Goal: Information Seeking & Learning: Compare options

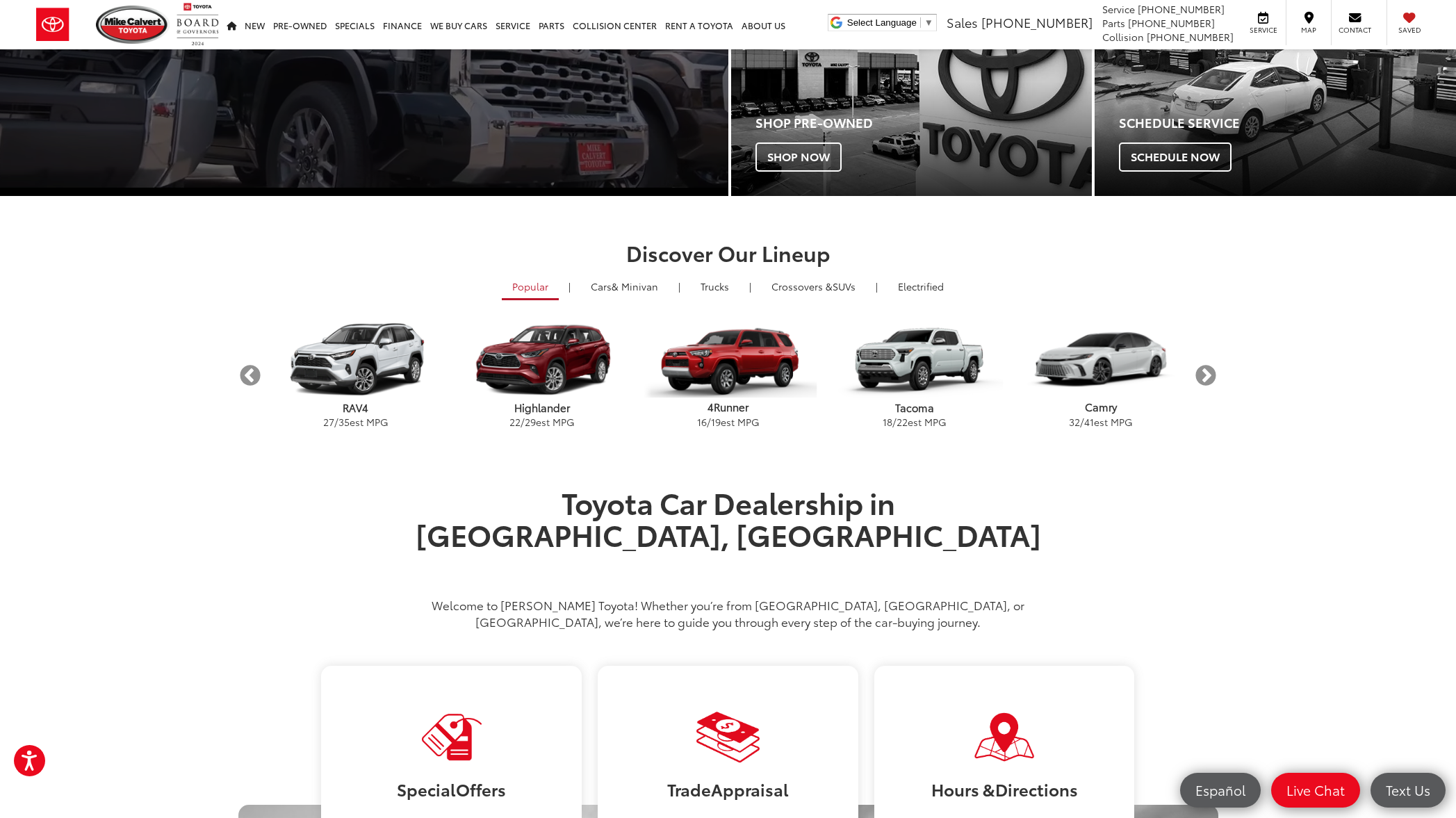
scroll to position [353, 0]
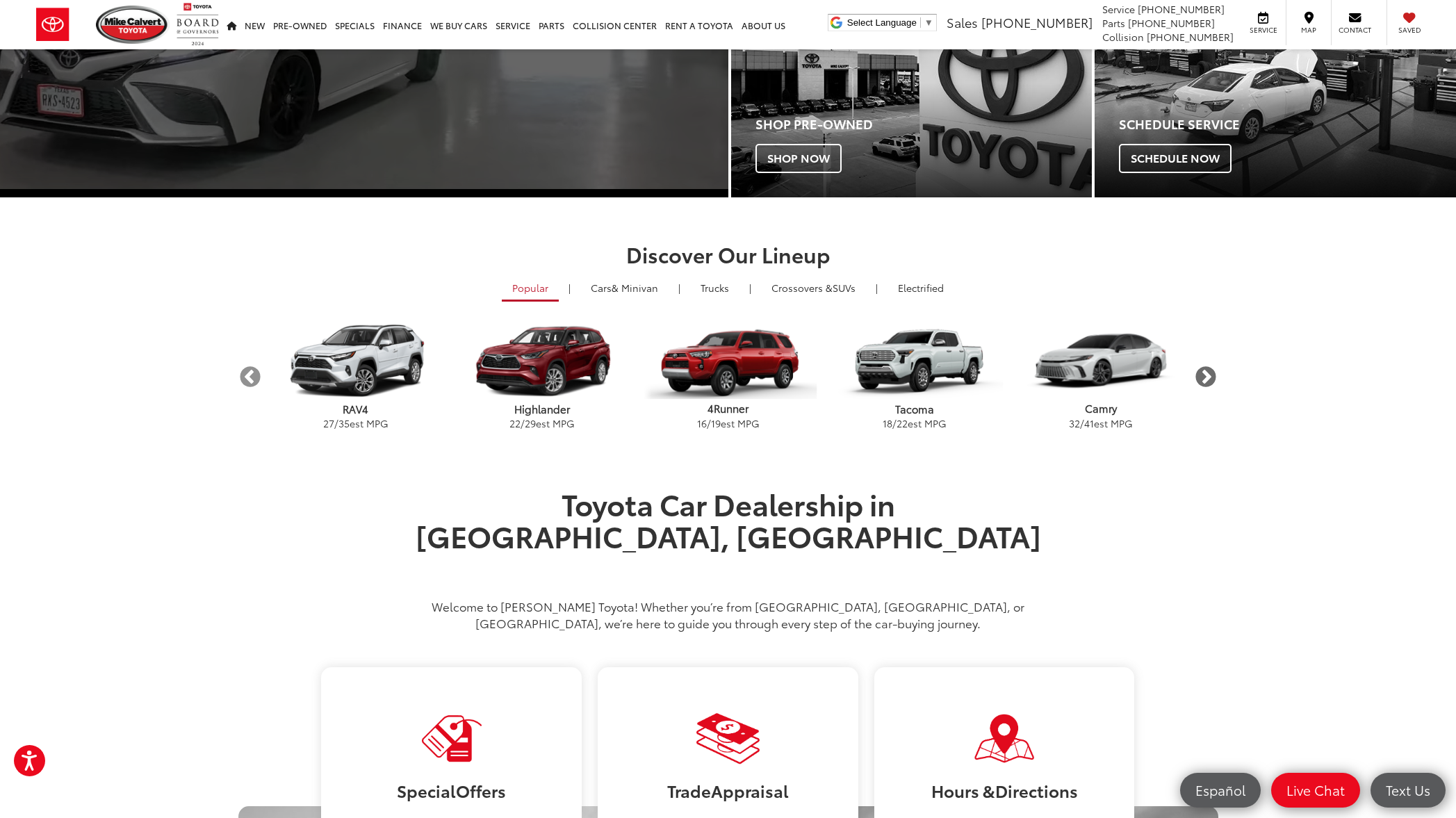
click at [1205, 378] on button "Next" at bounding box center [1206, 377] width 24 height 24
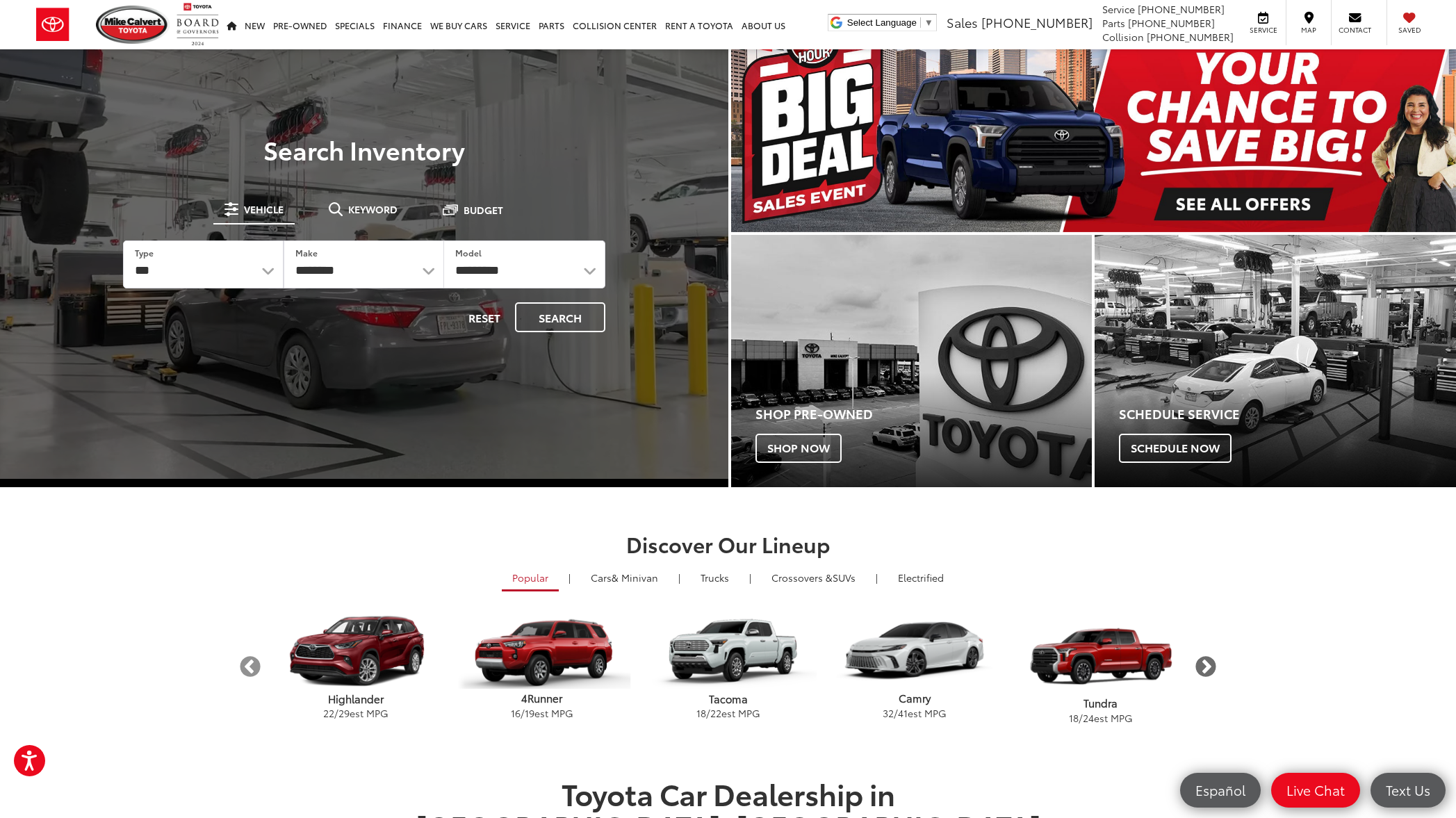
scroll to position [0, 0]
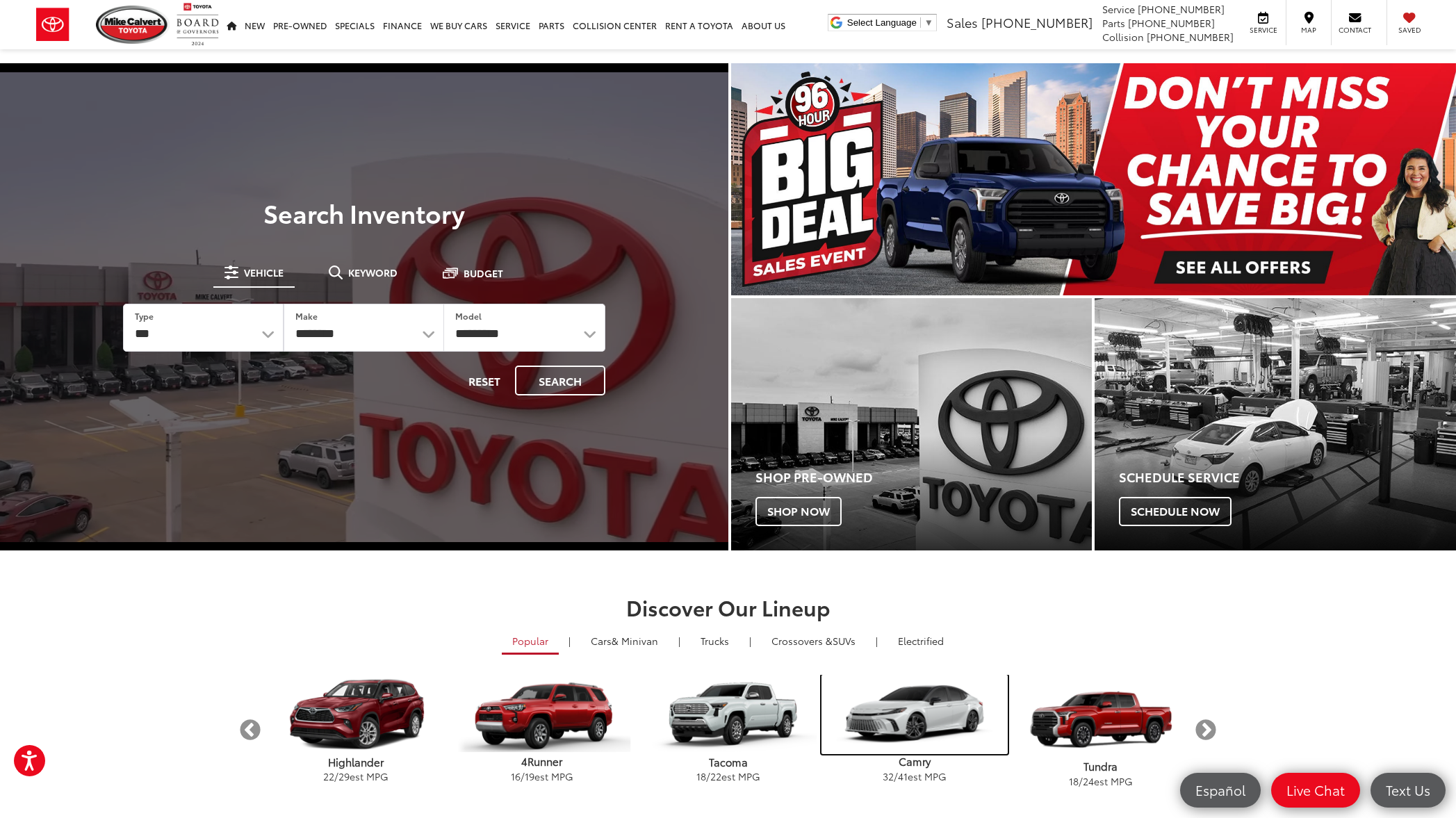
click at [915, 716] on img "carousel" at bounding box center [914, 714] width 186 height 79
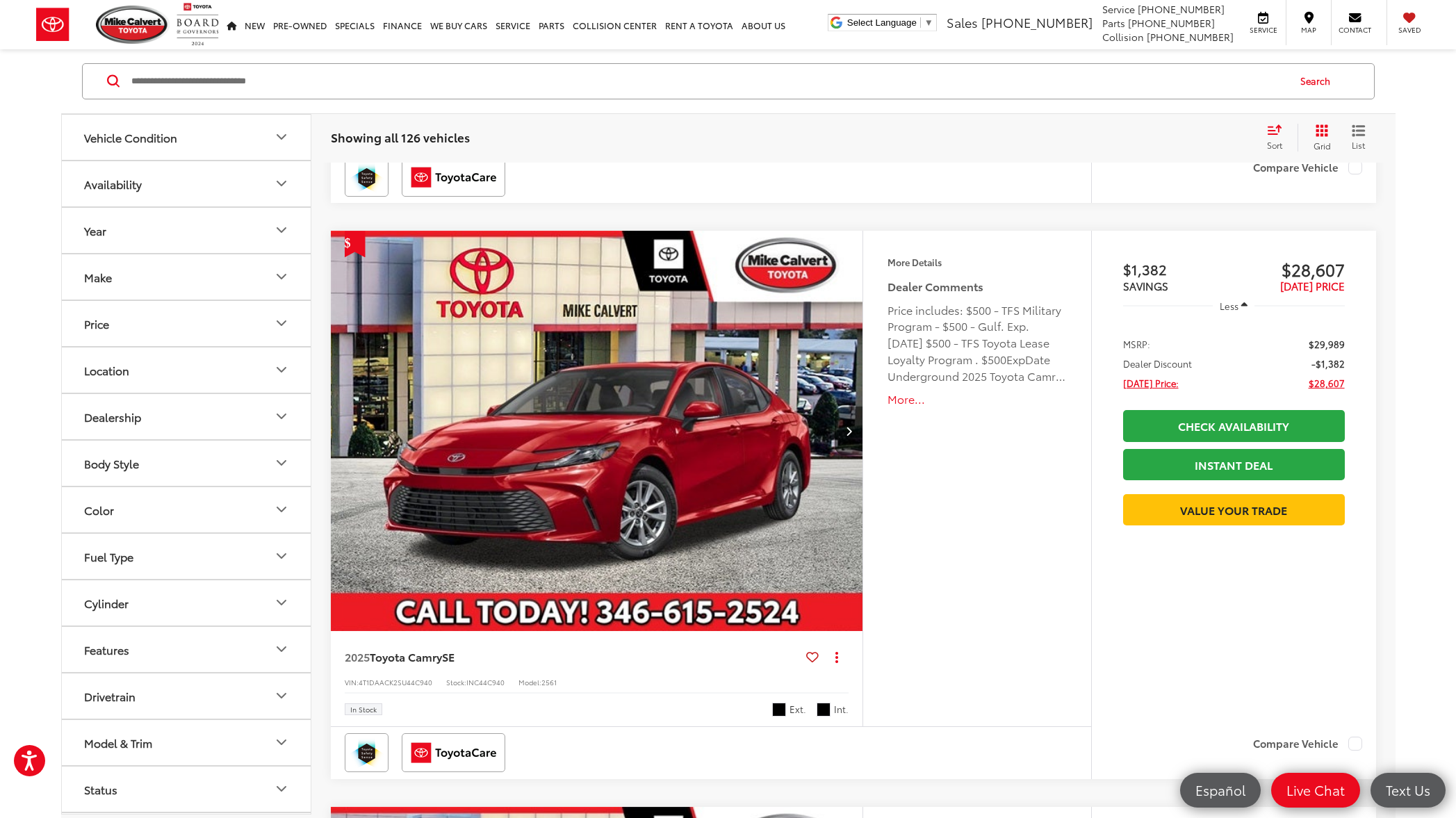
scroll to position [1862, 0]
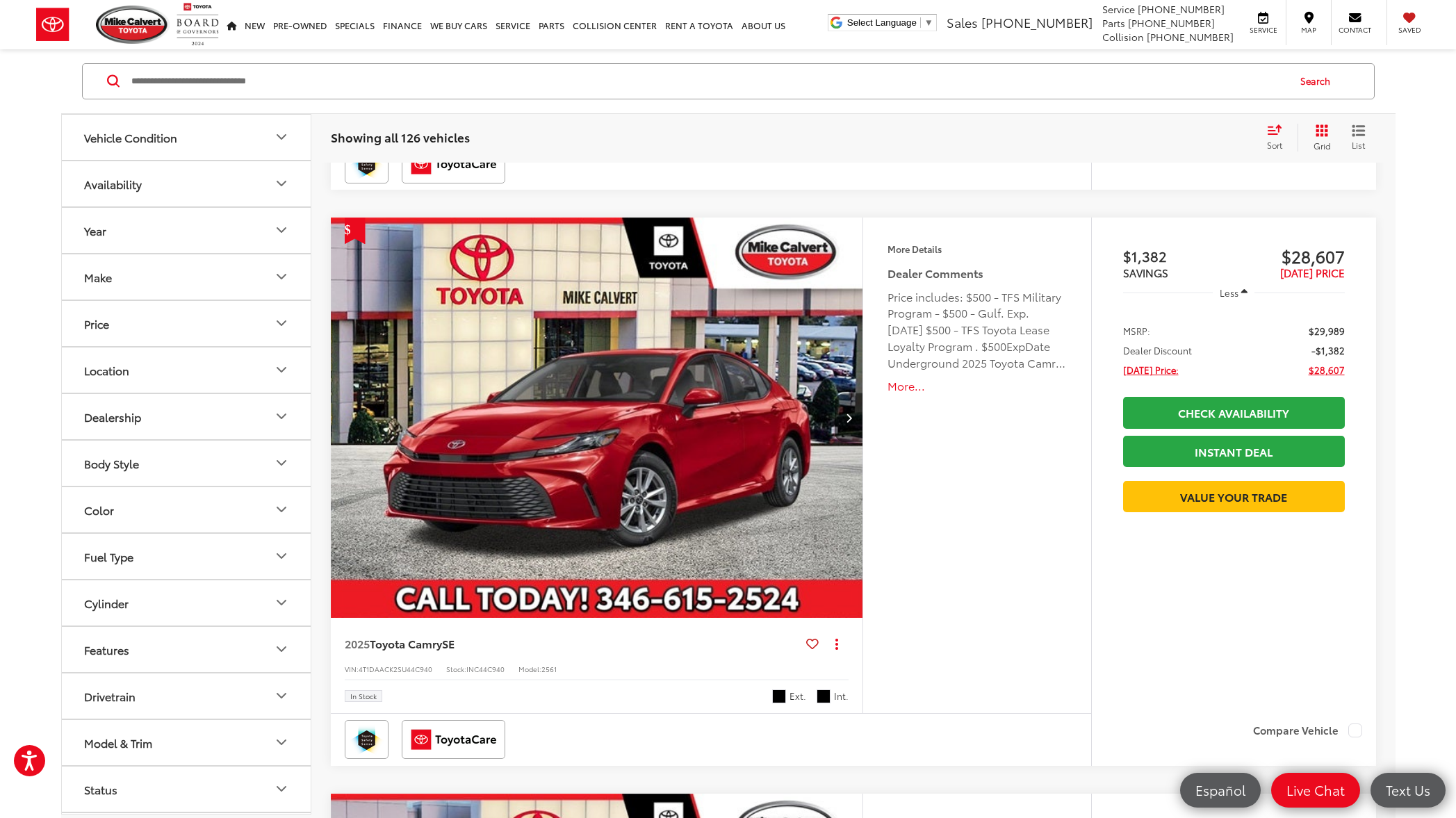
click at [909, 390] on button "More..." at bounding box center [976, 385] width 179 height 16
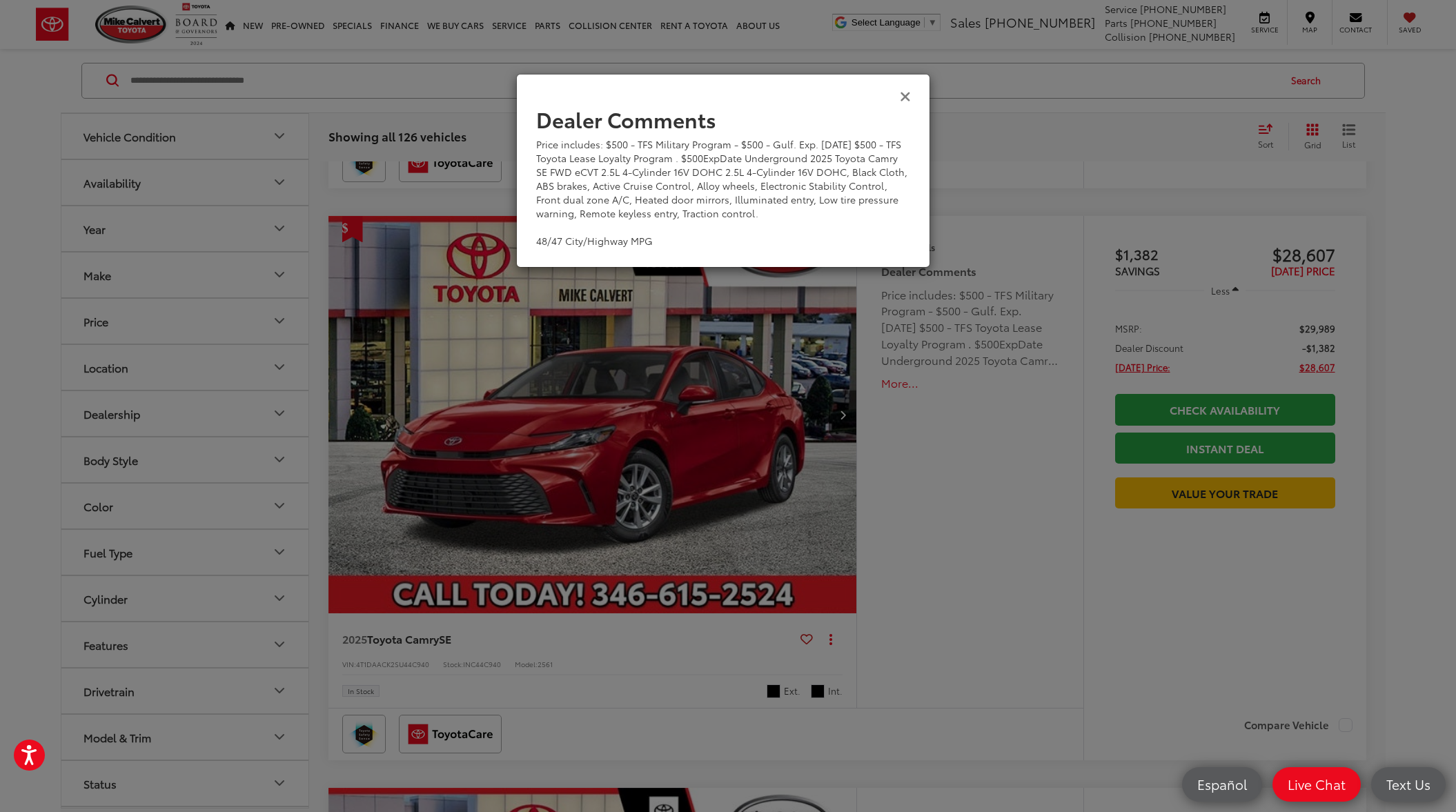
click at [905, 96] on icon "Close" at bounding box center [905, 95] width 11 height 14
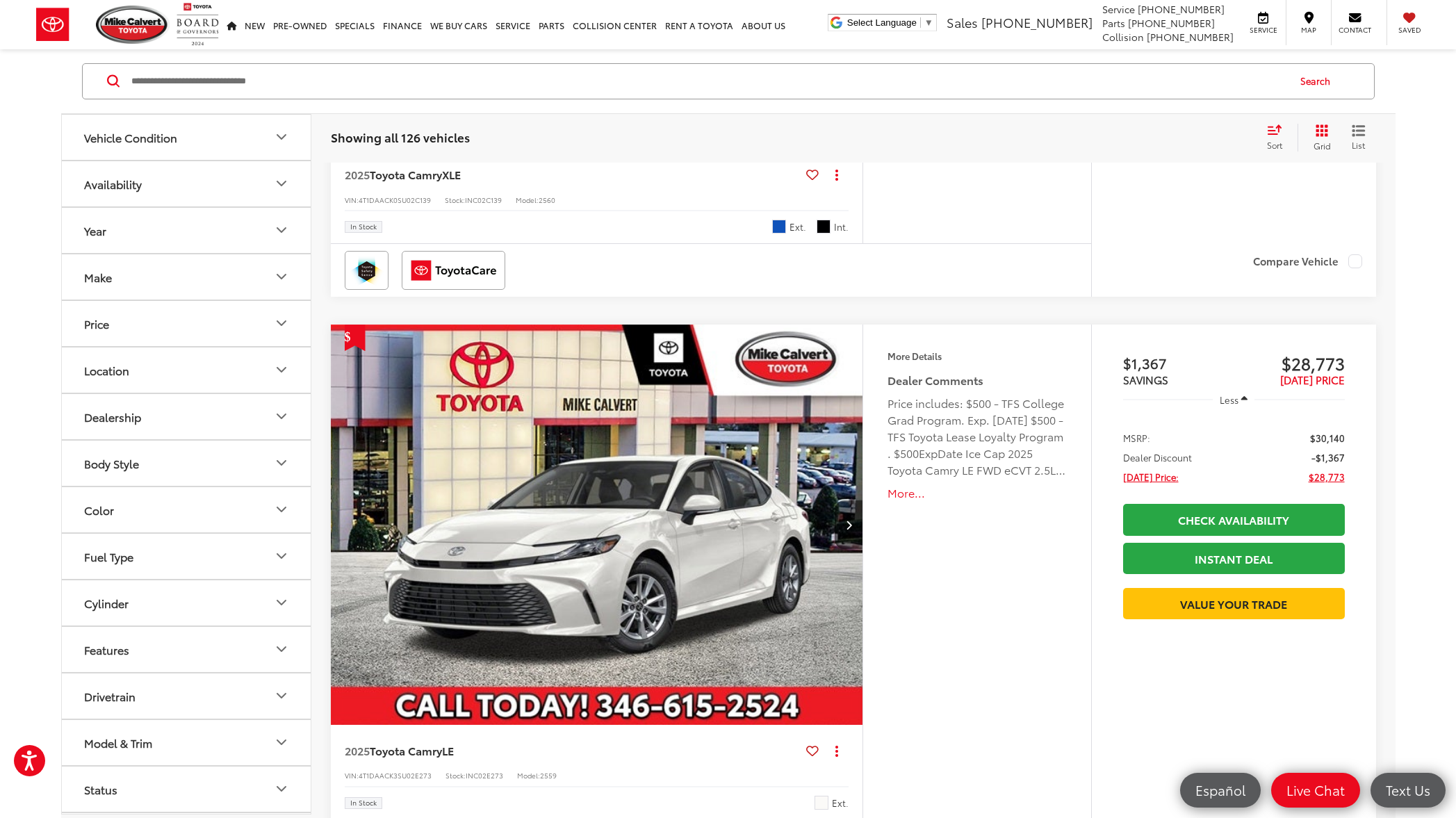
scroll to position [3030, 0]
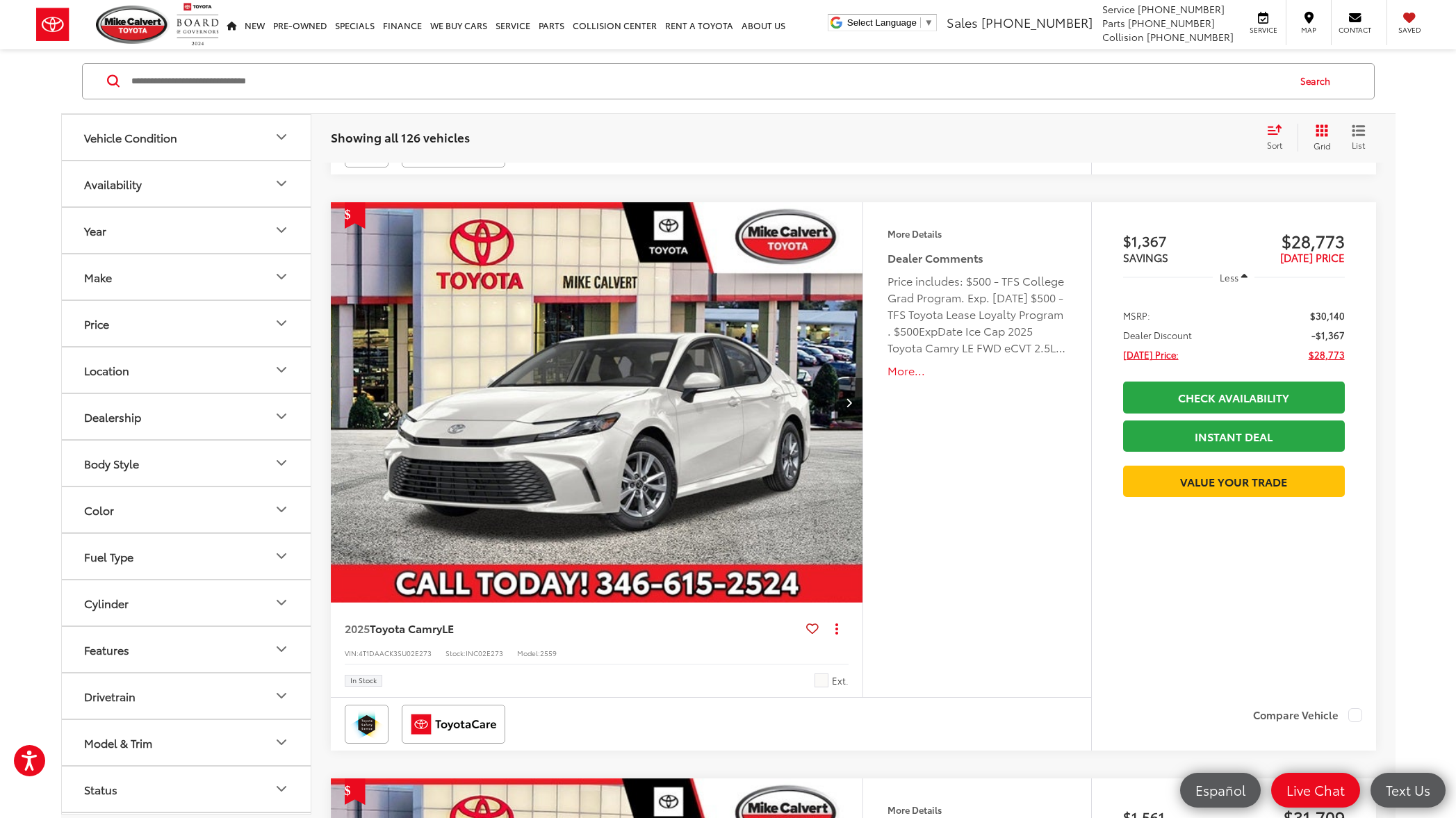
click at [914, 377] on button "More..." at bounding box center [976, 370] width 179 height 16
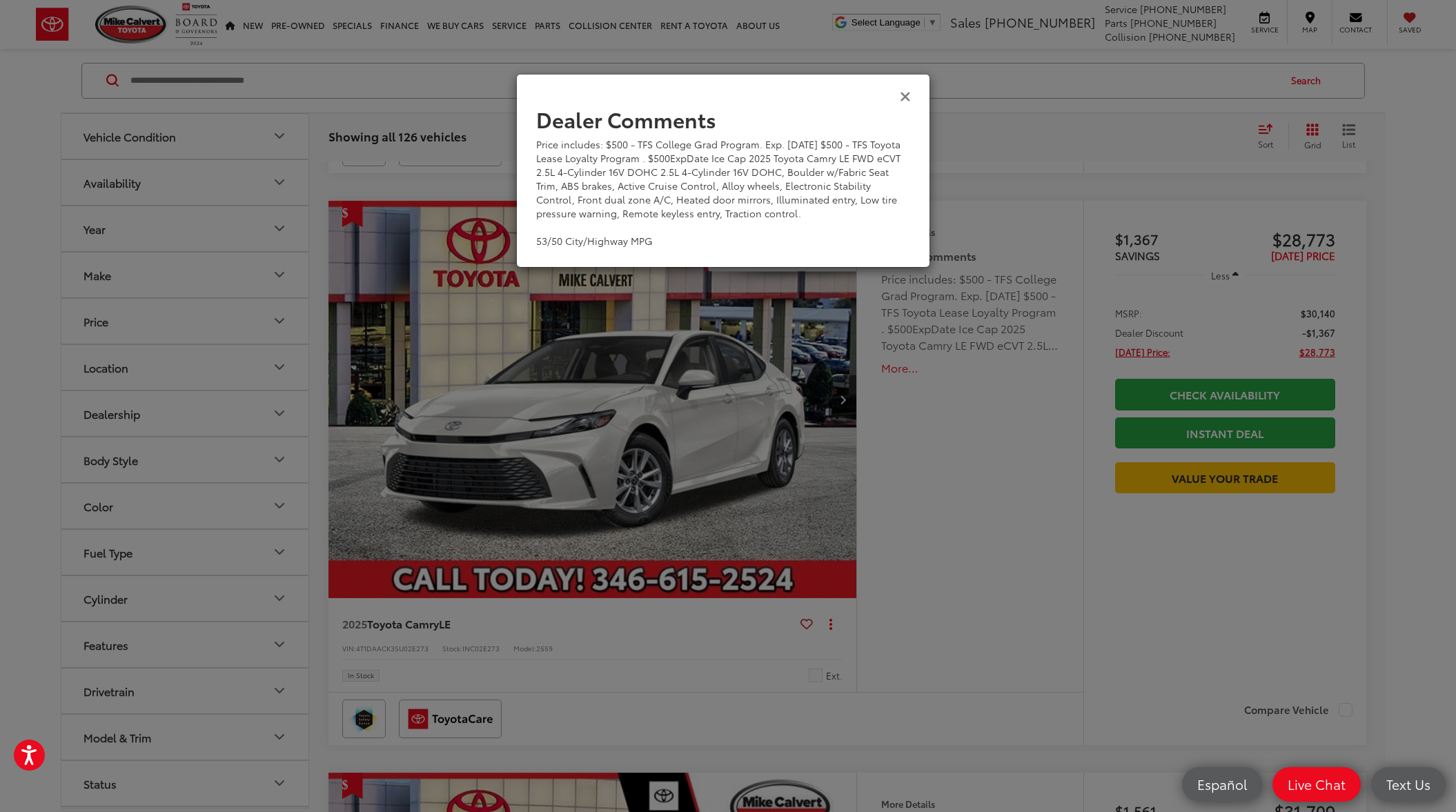
click at [904, 97] on icon "Close" at bounding box center [905, 95] width 11 height 14
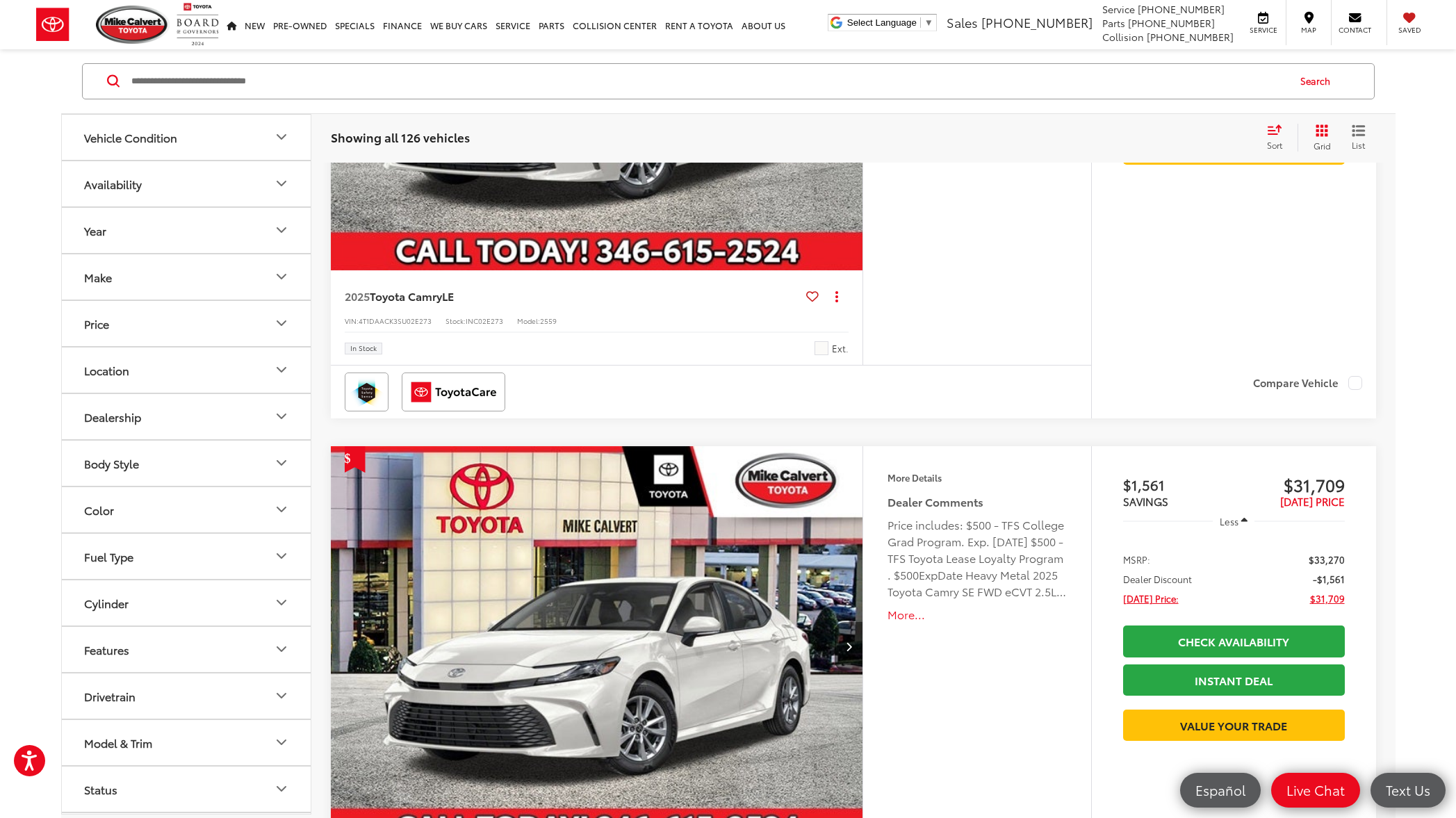
scroll to position [3414, 0]
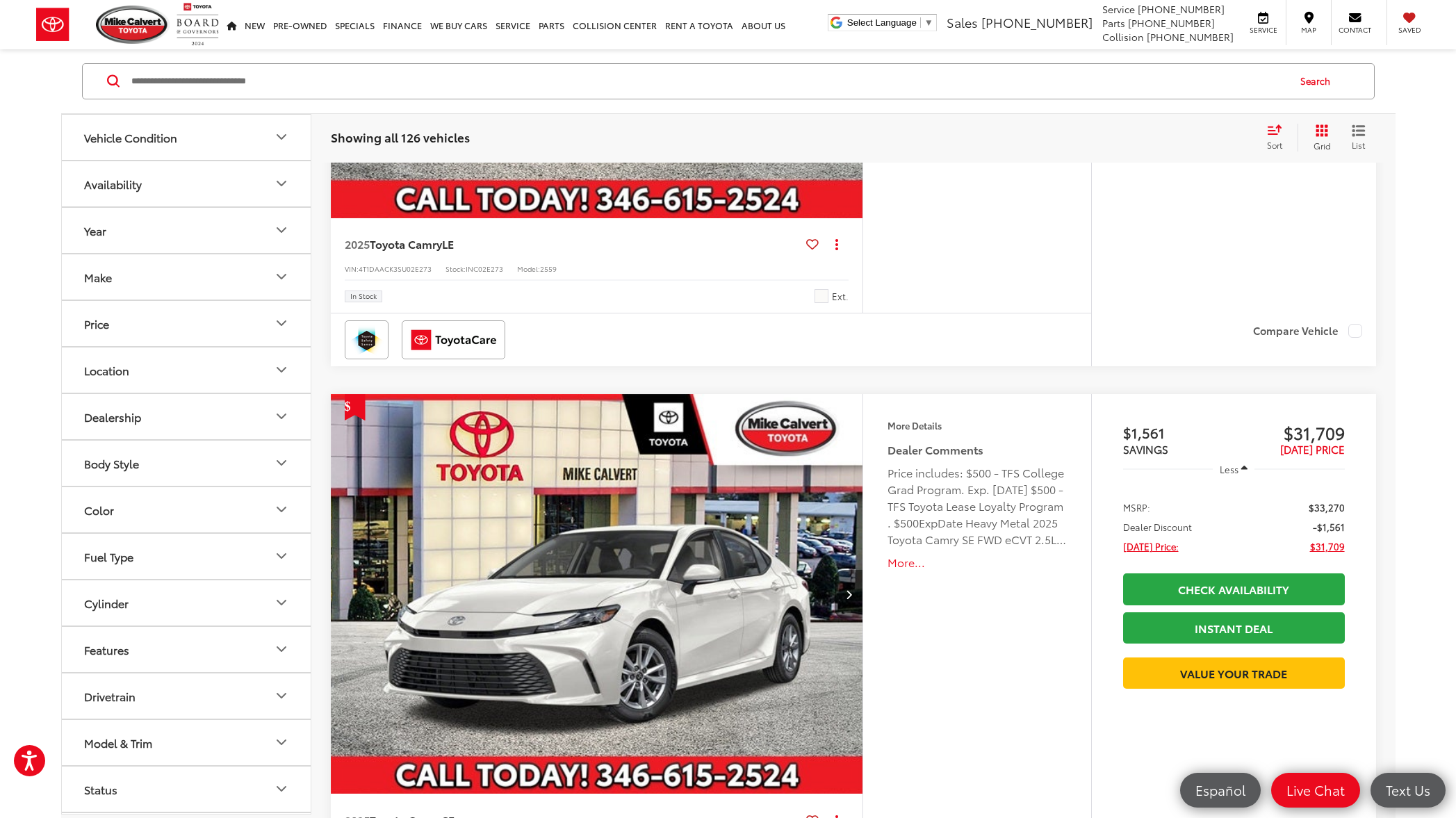
click at [909, 568] on button "More..." at bounding box center [976, 562] width 179 height 16
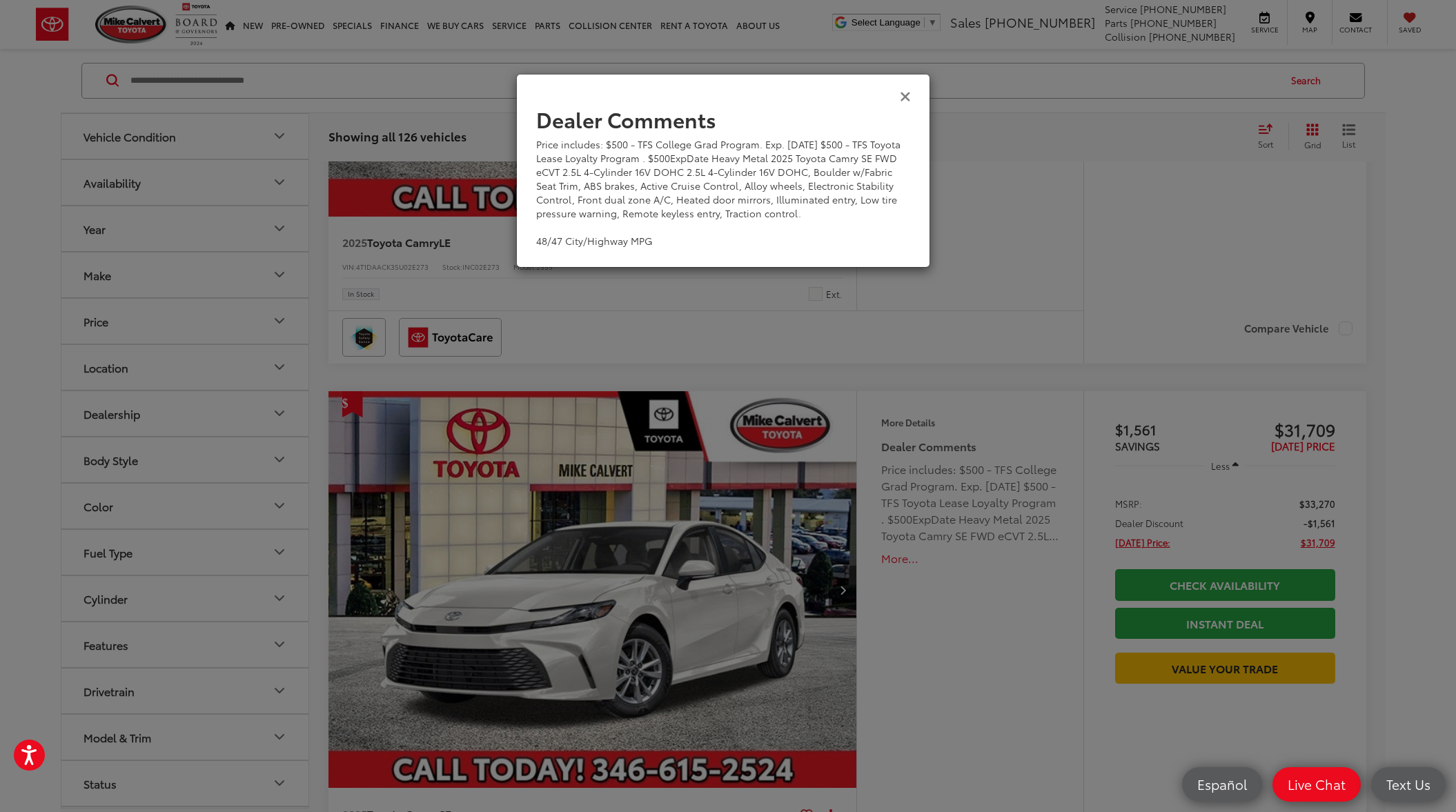
click at [903, 97] on icon "Close" at bounding box center [905, 95] width 11 height 14
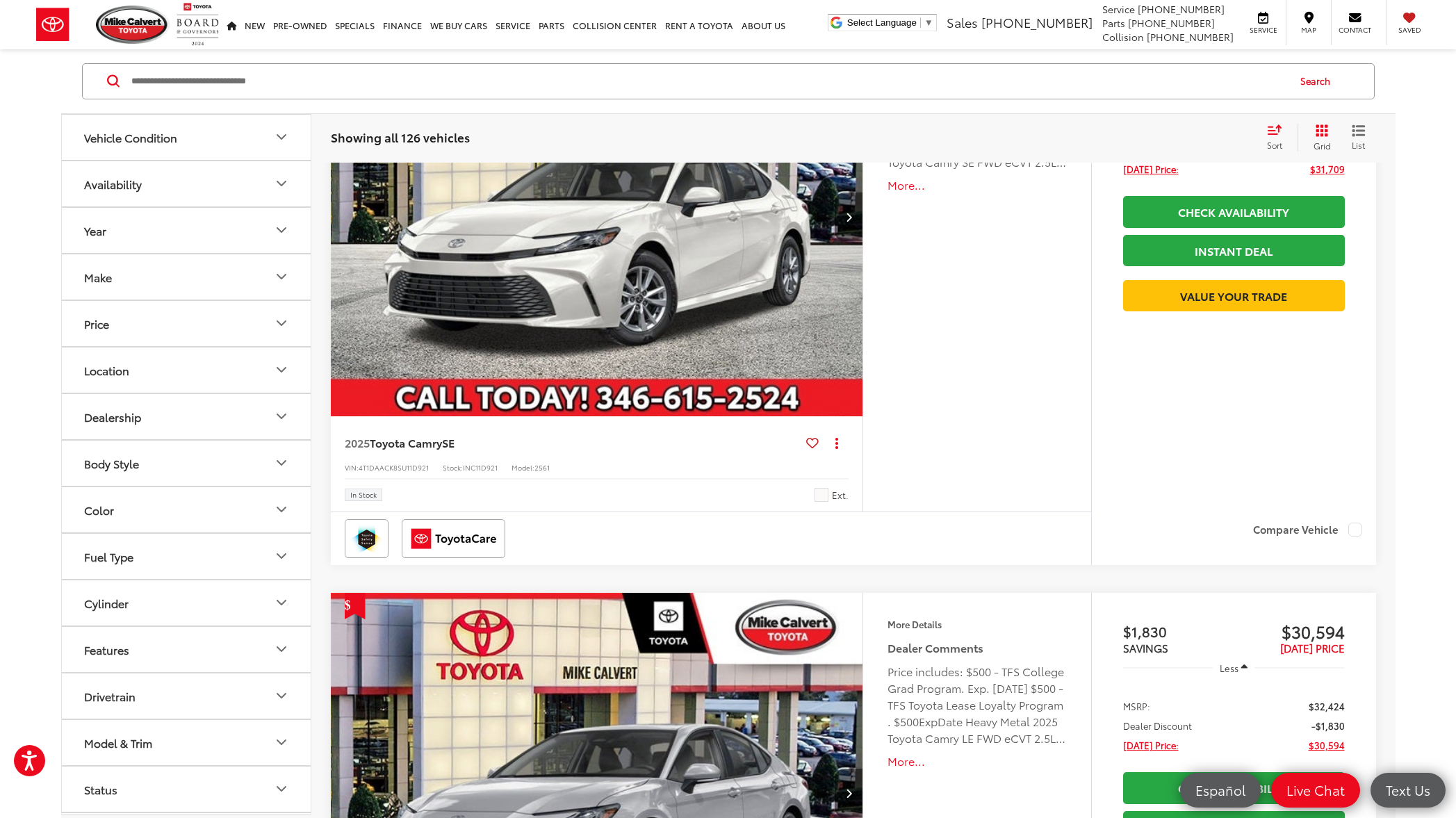
scroll to position [4047, 0]
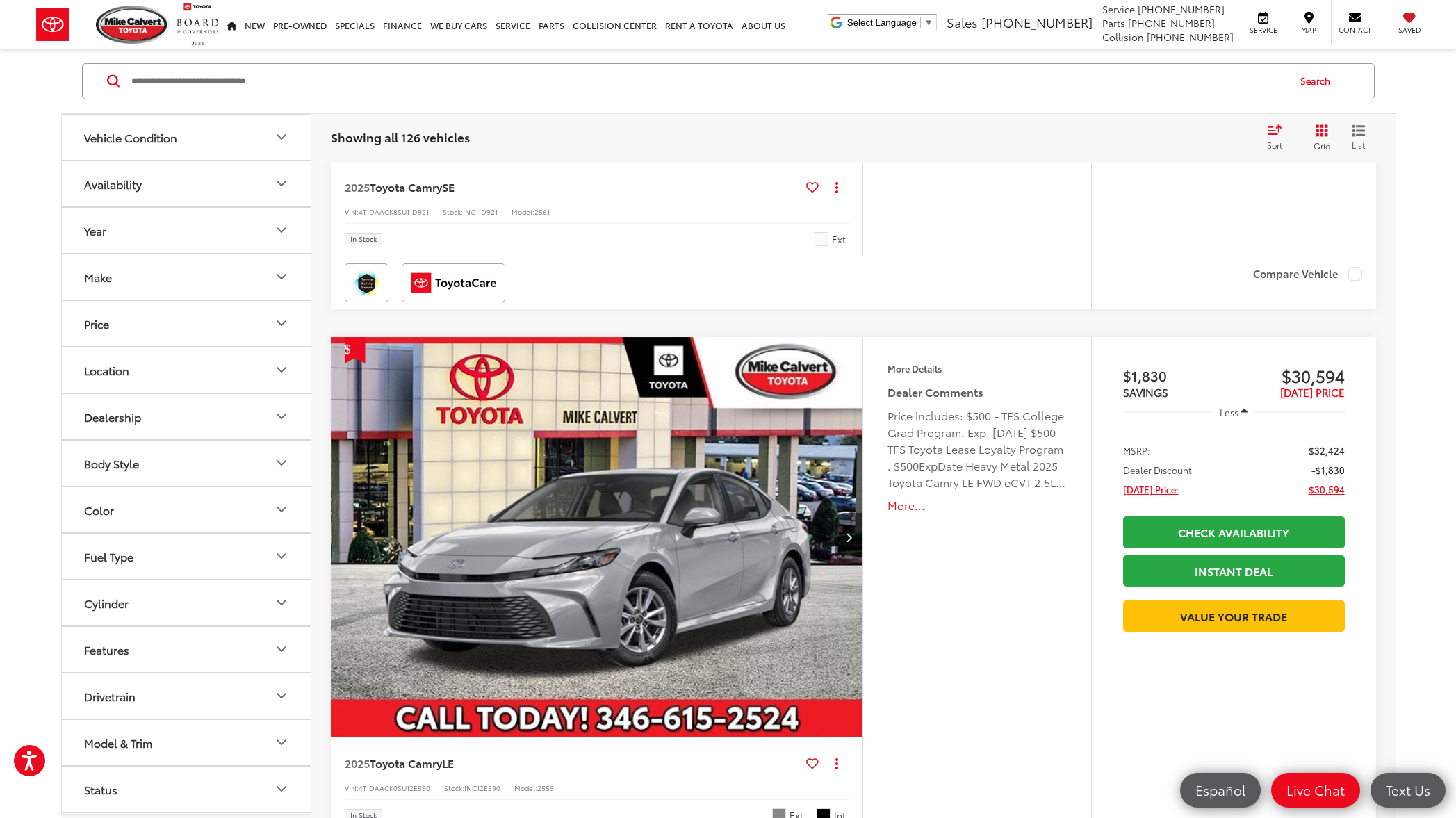
click at [915, 510] on button "More..." at bounding box center [976, 505] width 179 height 16
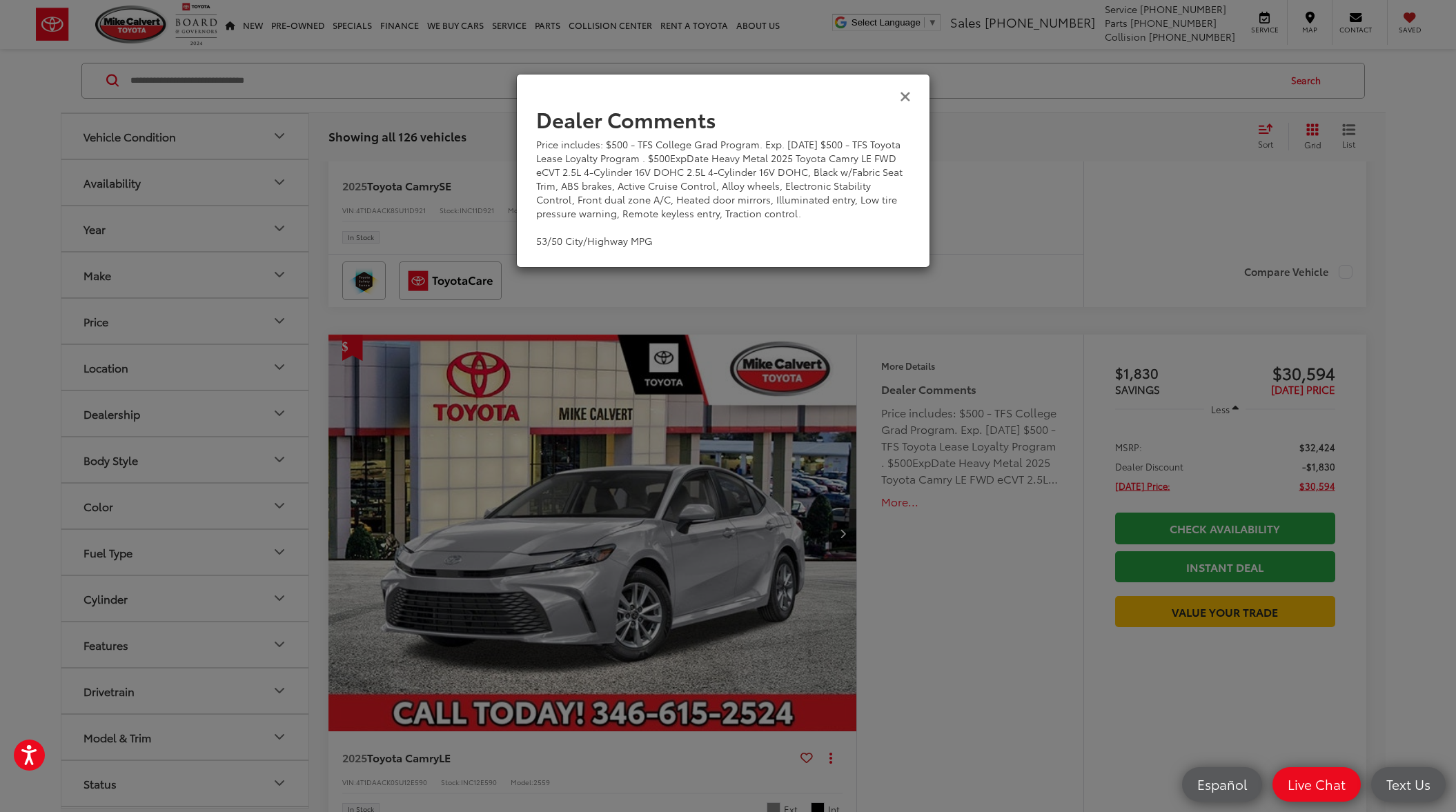
click at [909, 95] on icon "Close" at bounding box center [905, 95] width 11 height 14
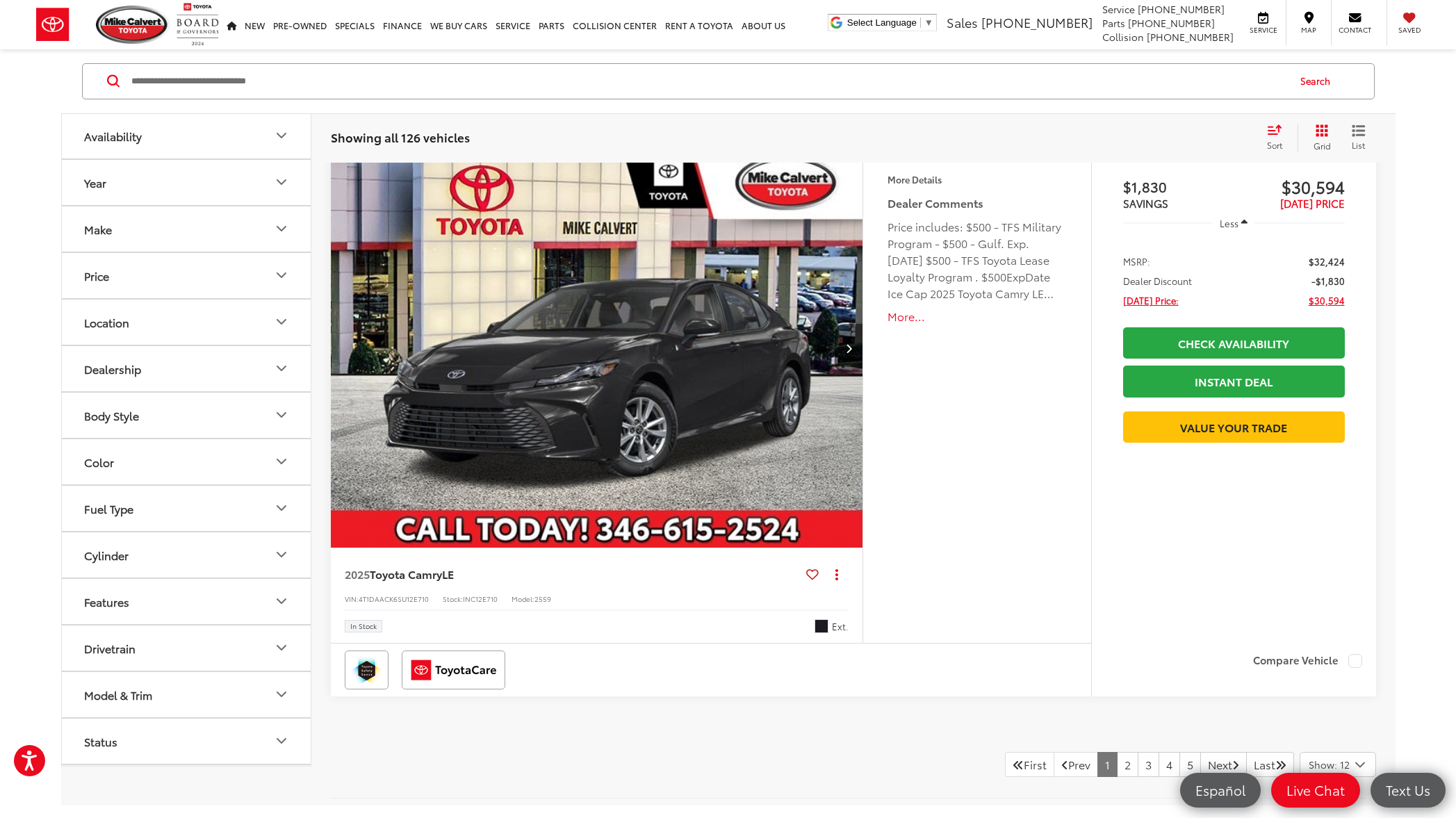
scroll to position [6532, 0]
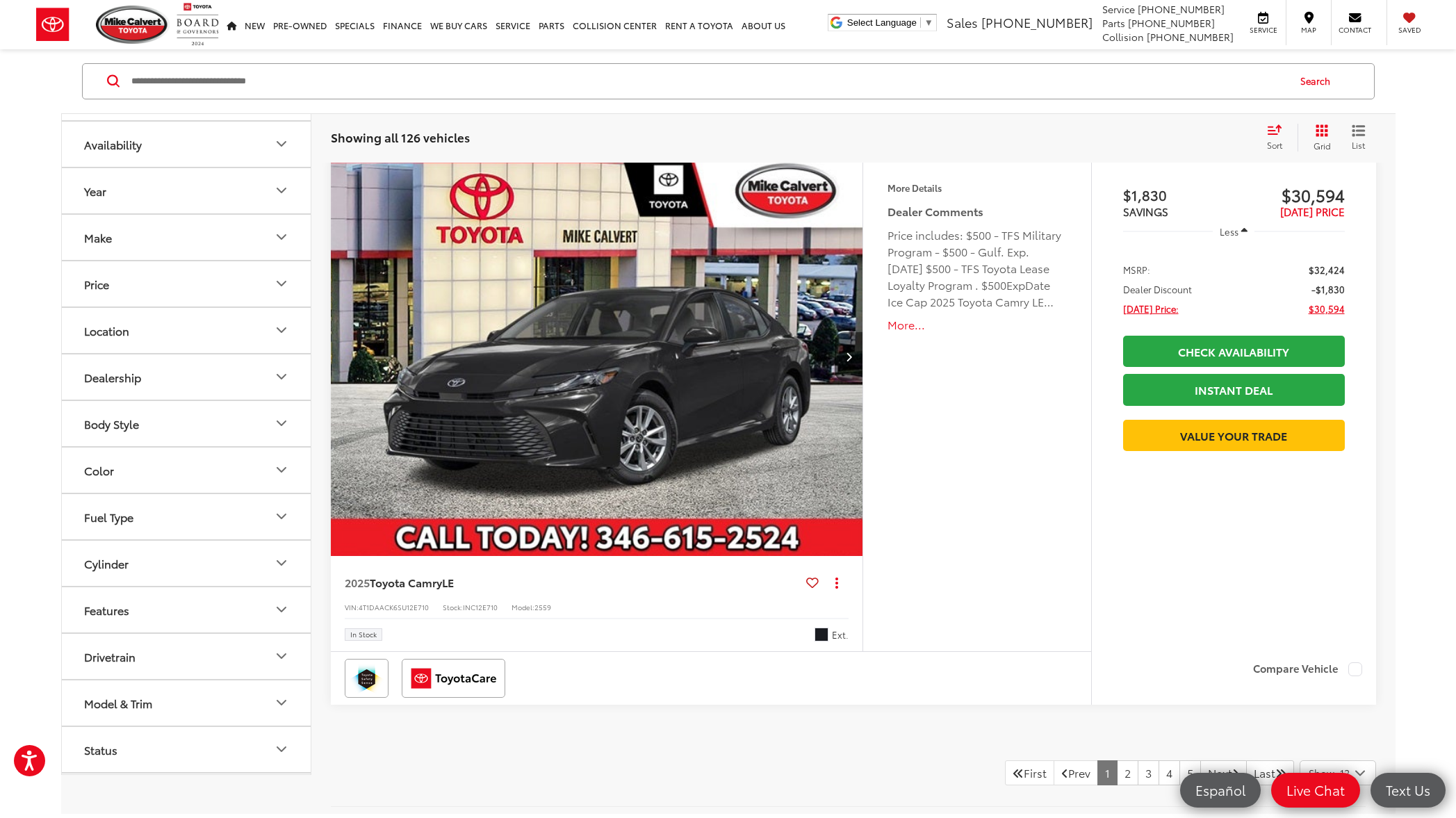
click at [898, 326] on button "More..." at bounding box center [976, 324] width 179 height 16
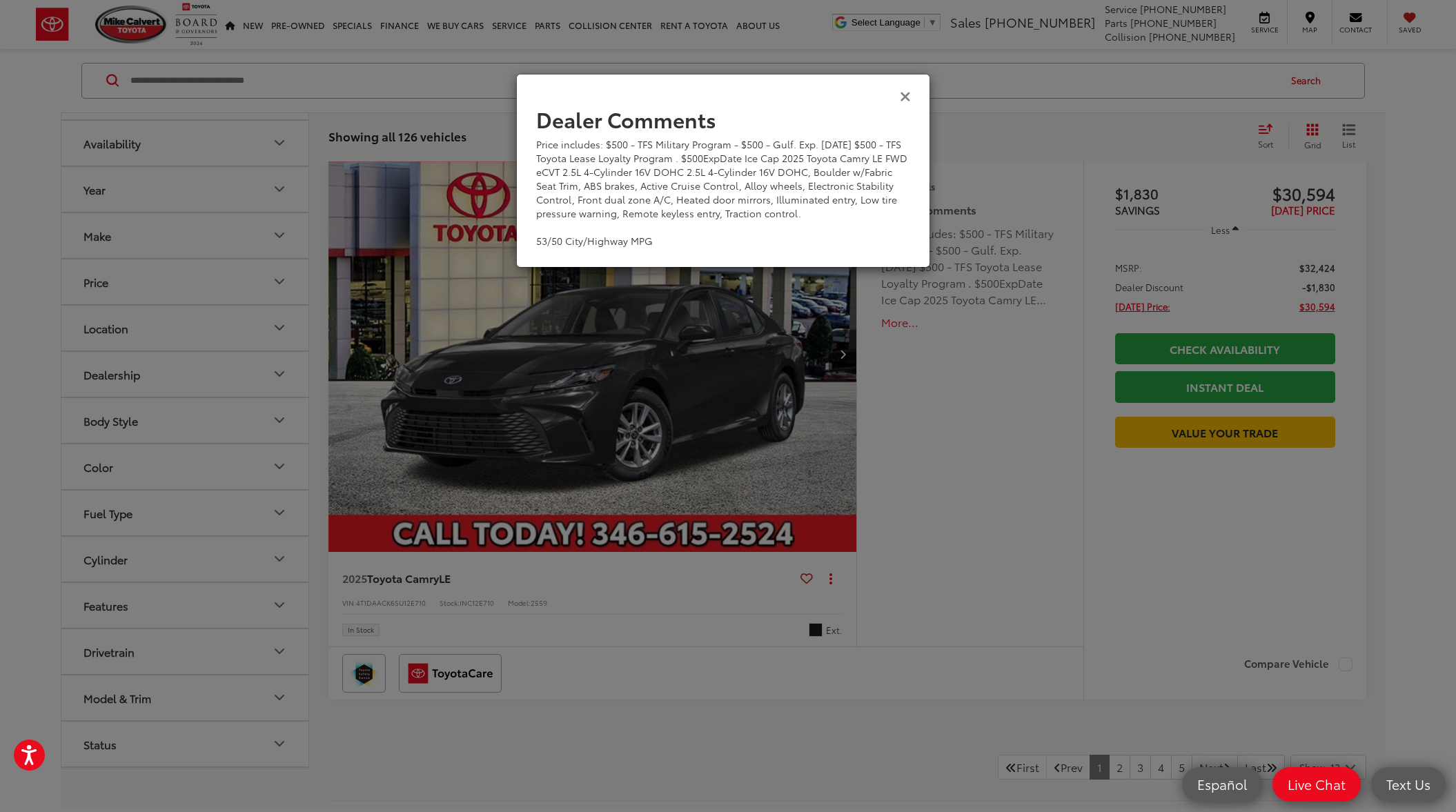
click at [903, 100] on icon "Close" at bounding box center [905, 95] width 11 height 14
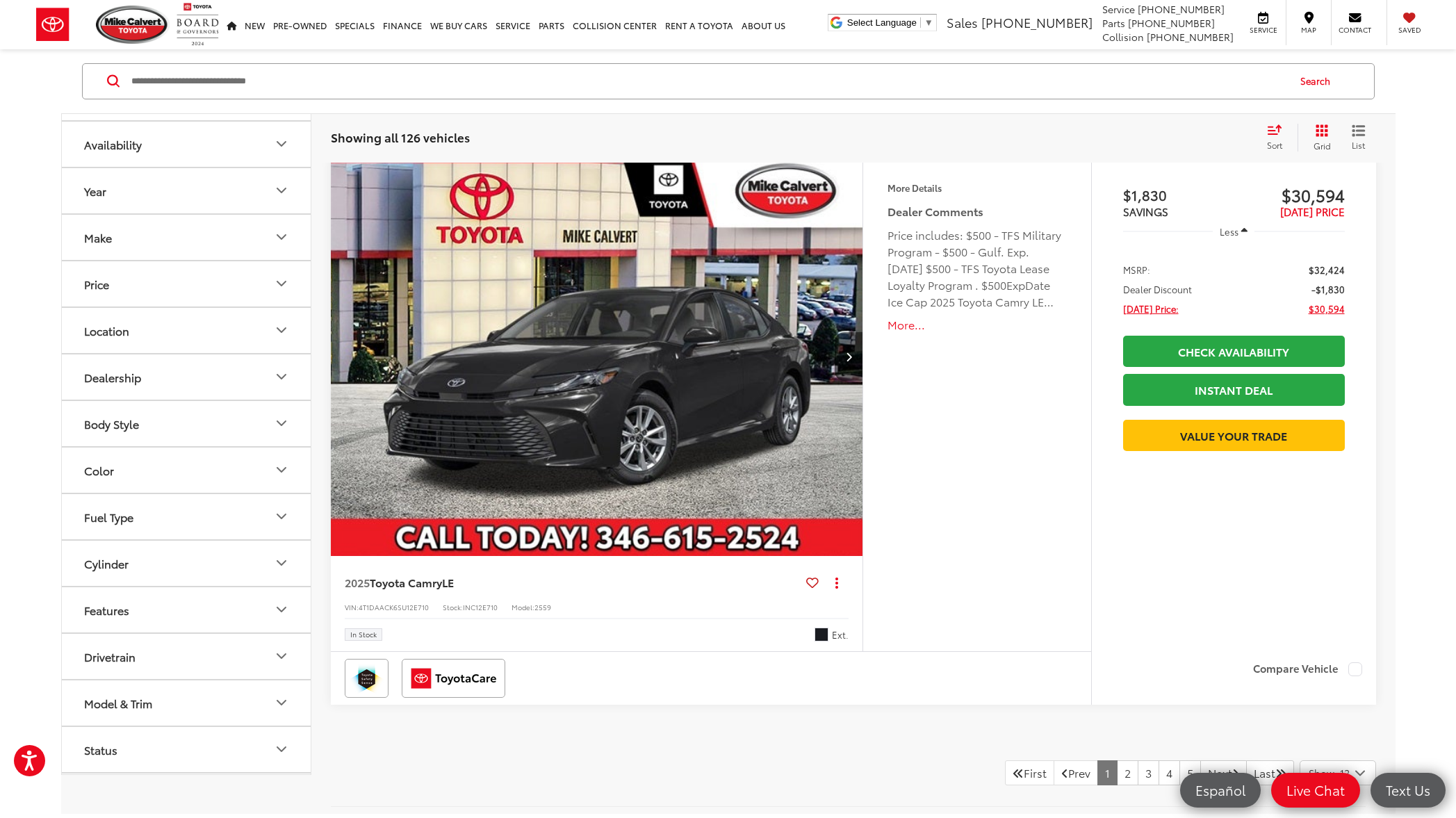
scroll to position [6800, 0]
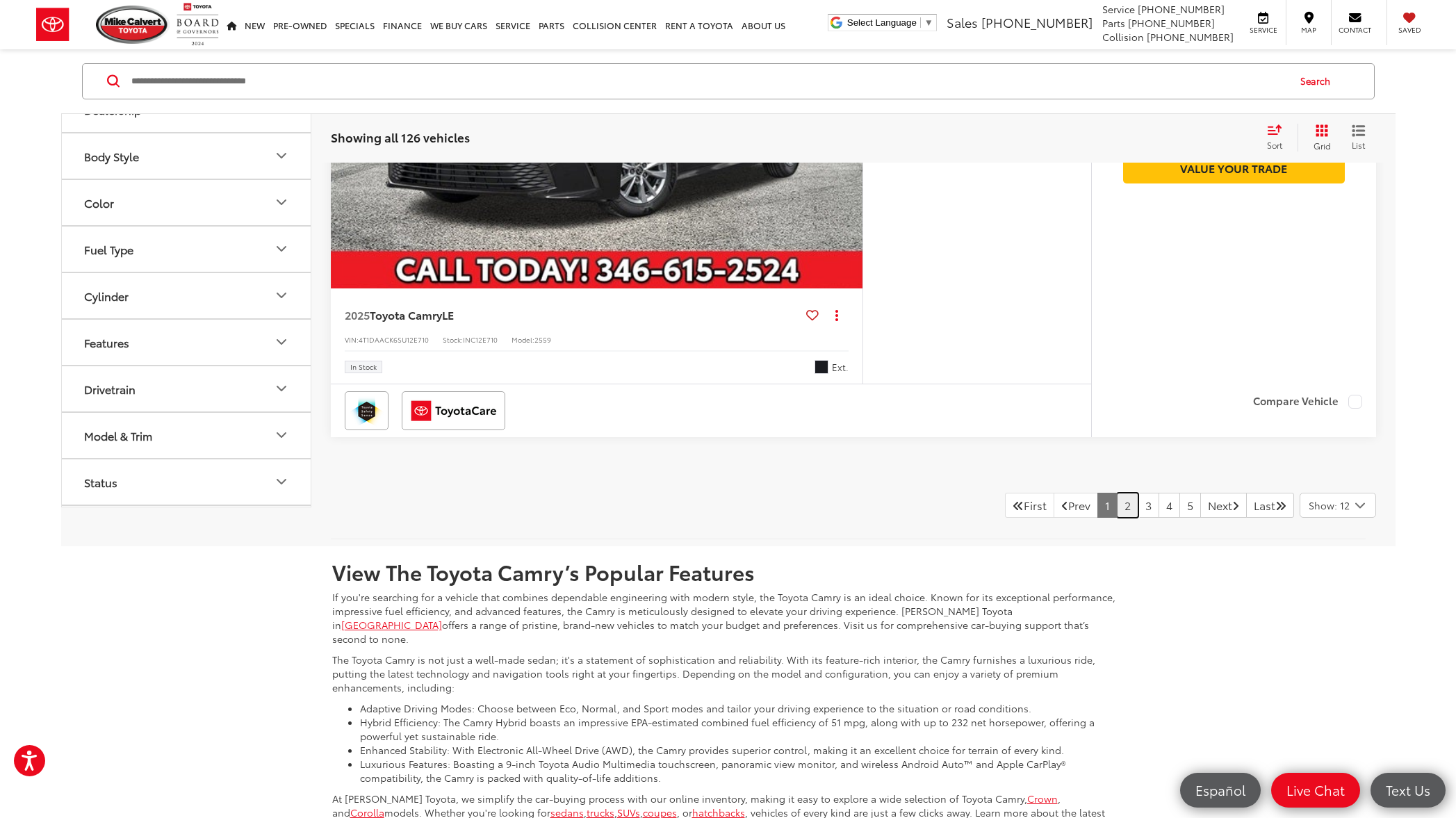
click at [1117, 511] on link "2" at bounding box center [1127, 504] width 22 height 25
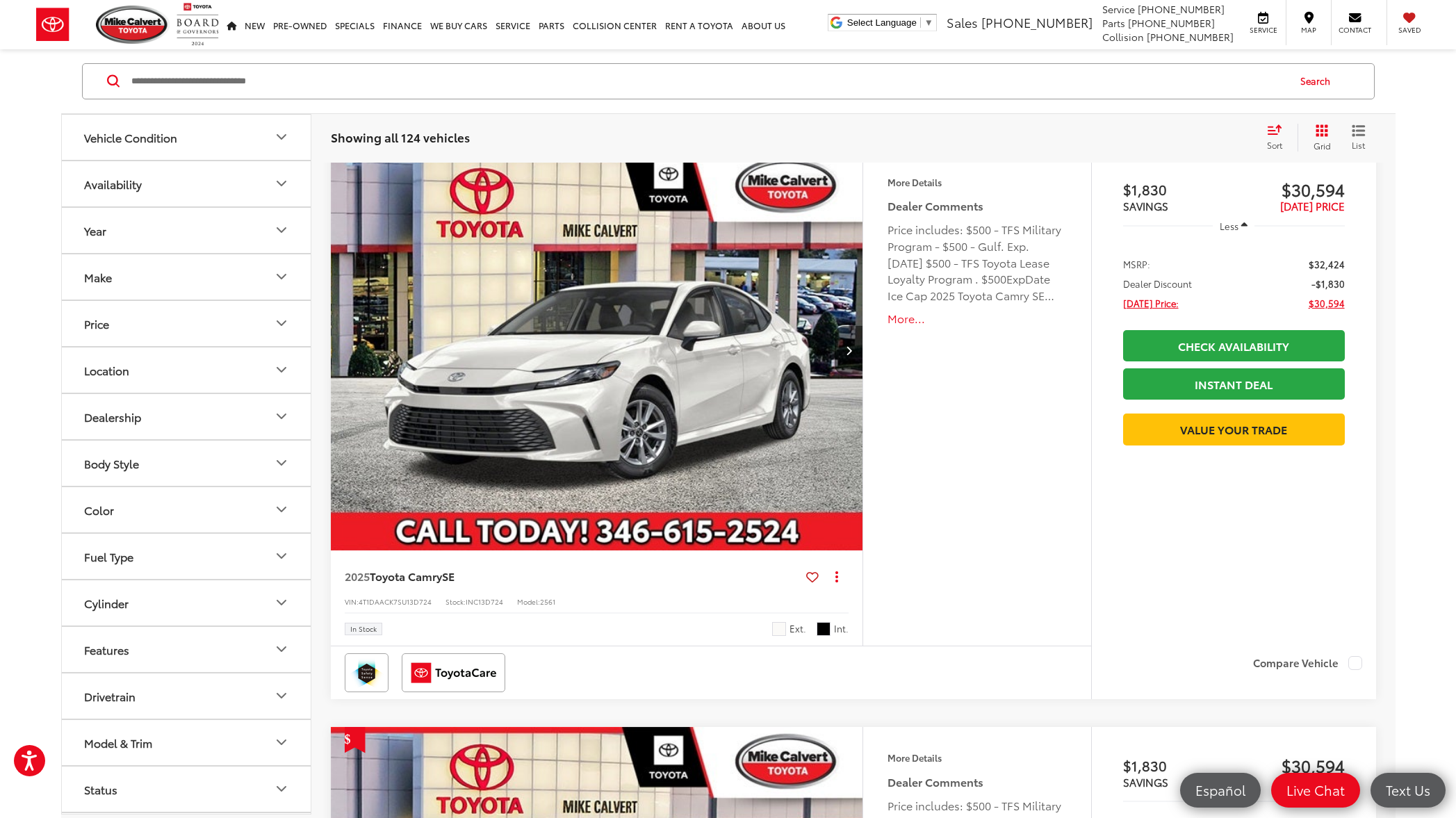
scroll to position [188, 0]
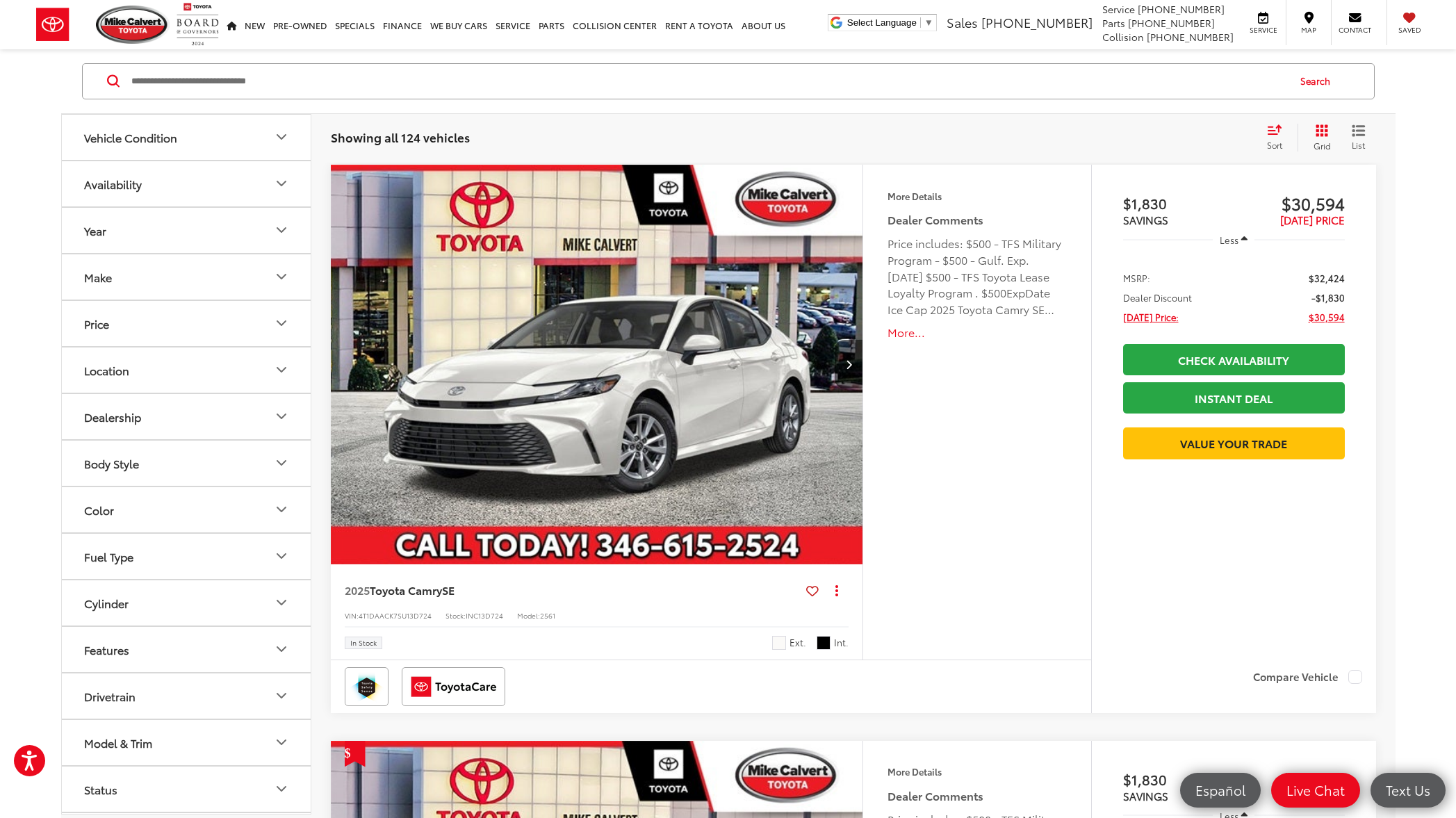
click at [901, 337] on button "More..." at bounding box center [976, 332] width 179 height 16
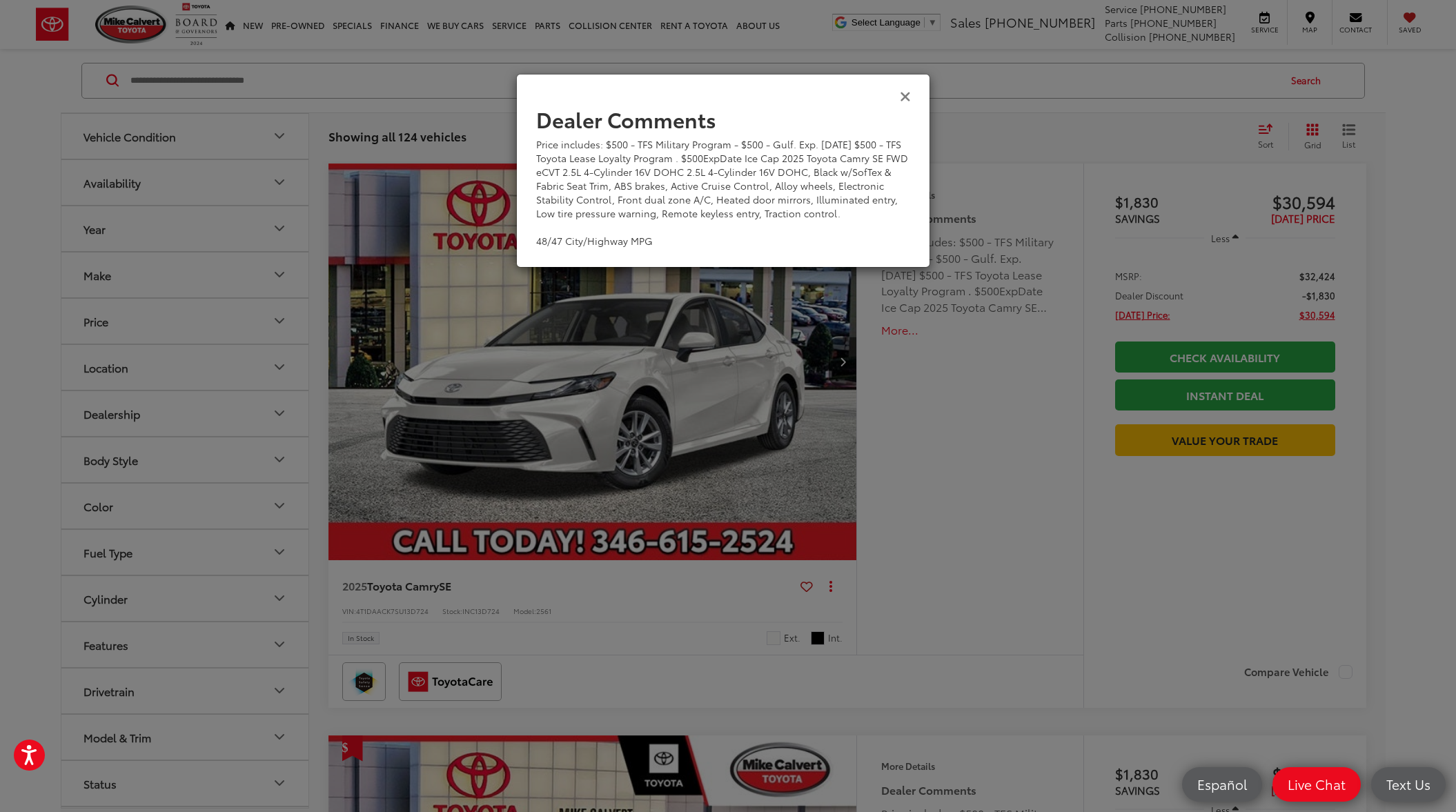
click at [907, 97] on icon "Close" at bounding box center [905, 95] width 11 height 14
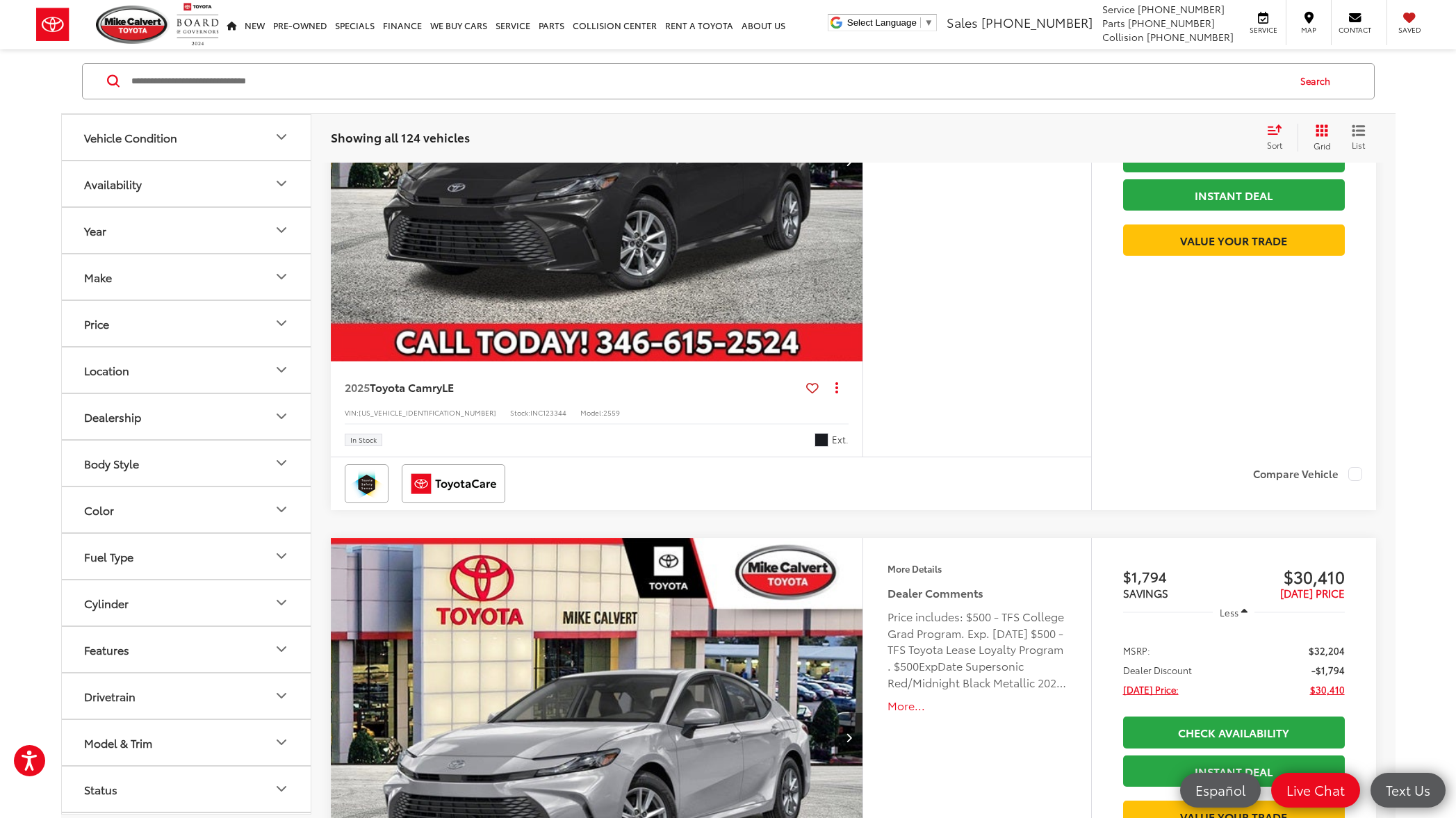
scroll to position [697, 0]
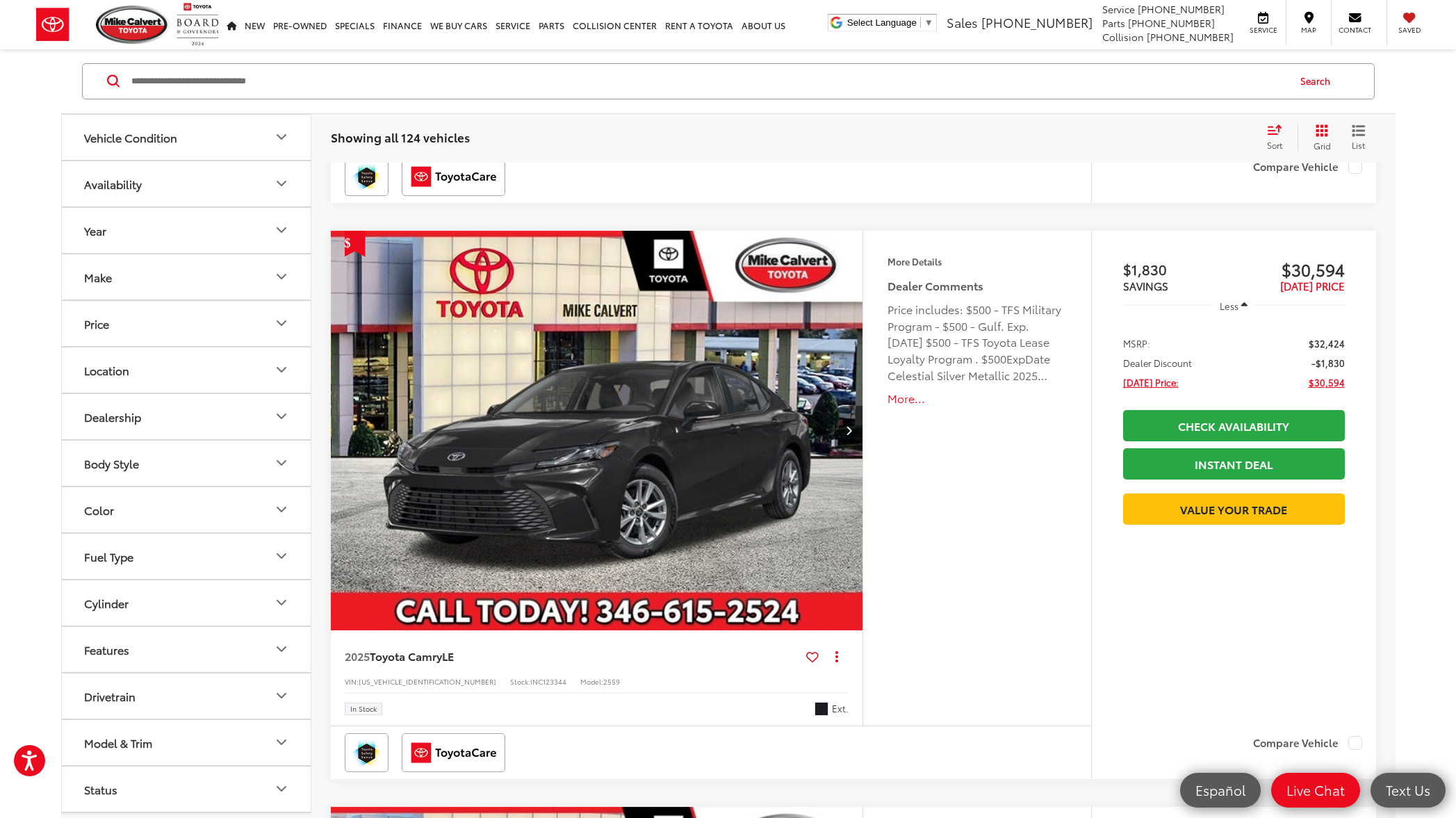
click at [909, 400] on button "More..." at bounding box center [976, 398] width 179 height 16
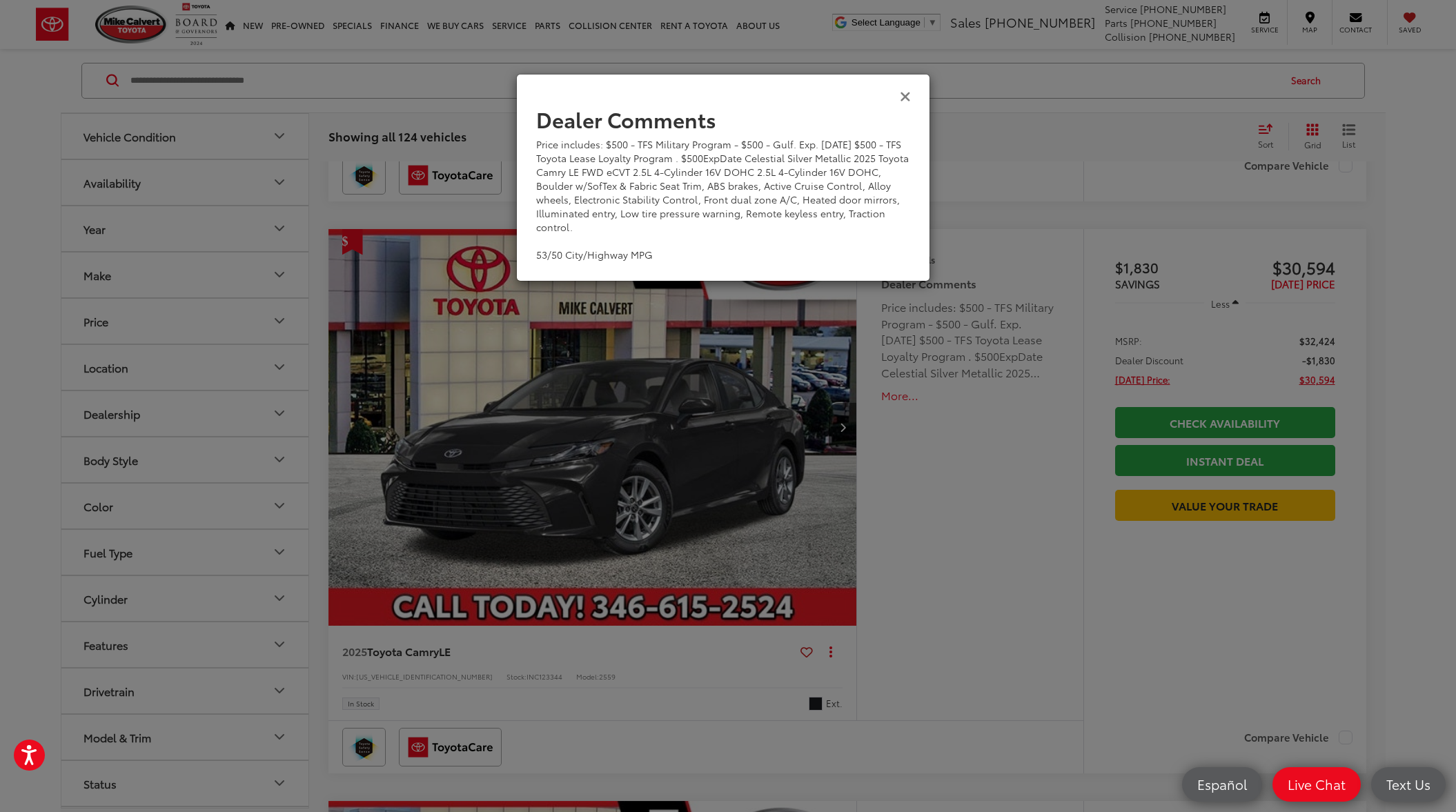
click at [906, 97] on icon "Close" at bounding box center [905, 95] width 11 height 14
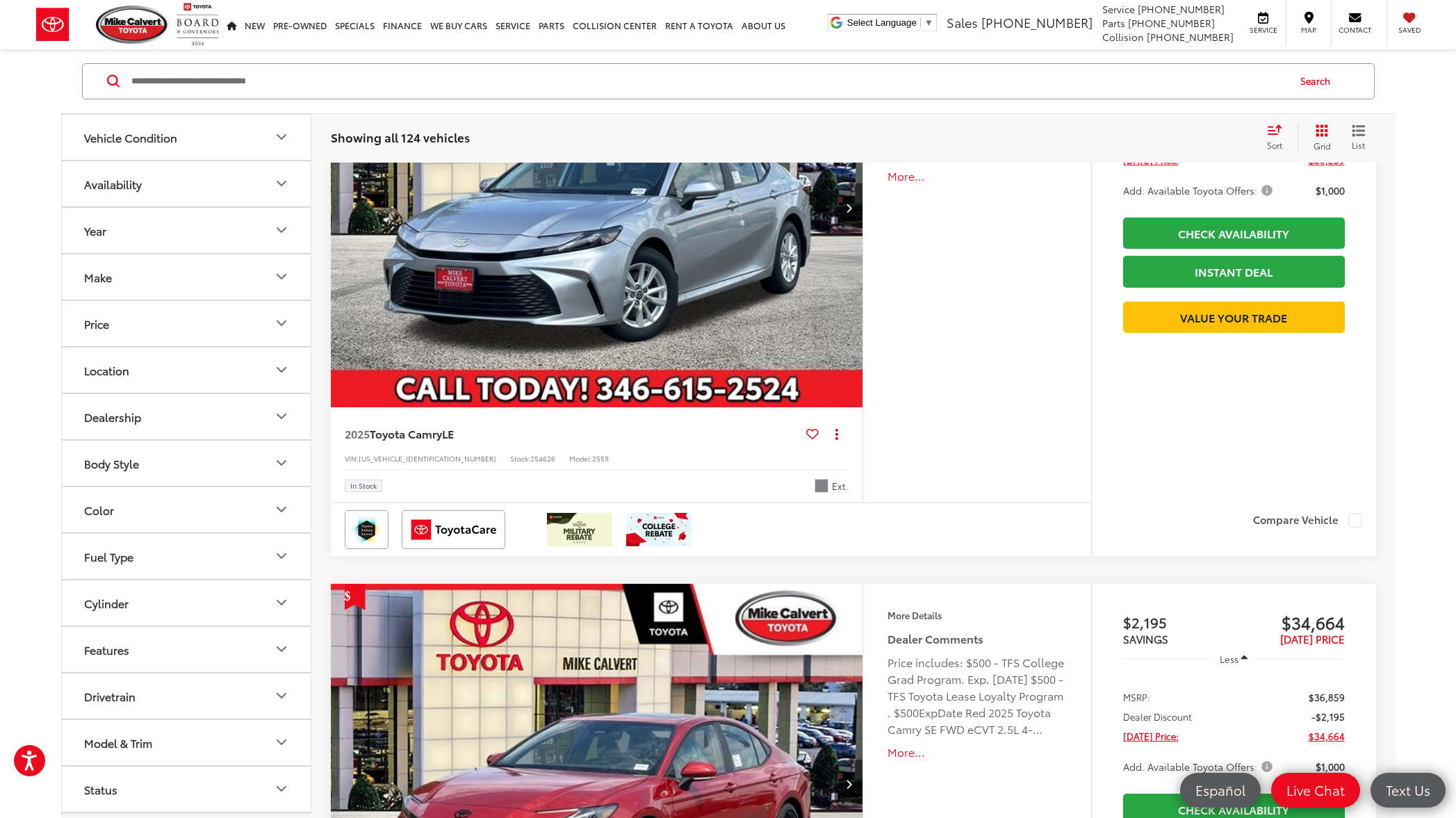
scroll to position [4147, 0]
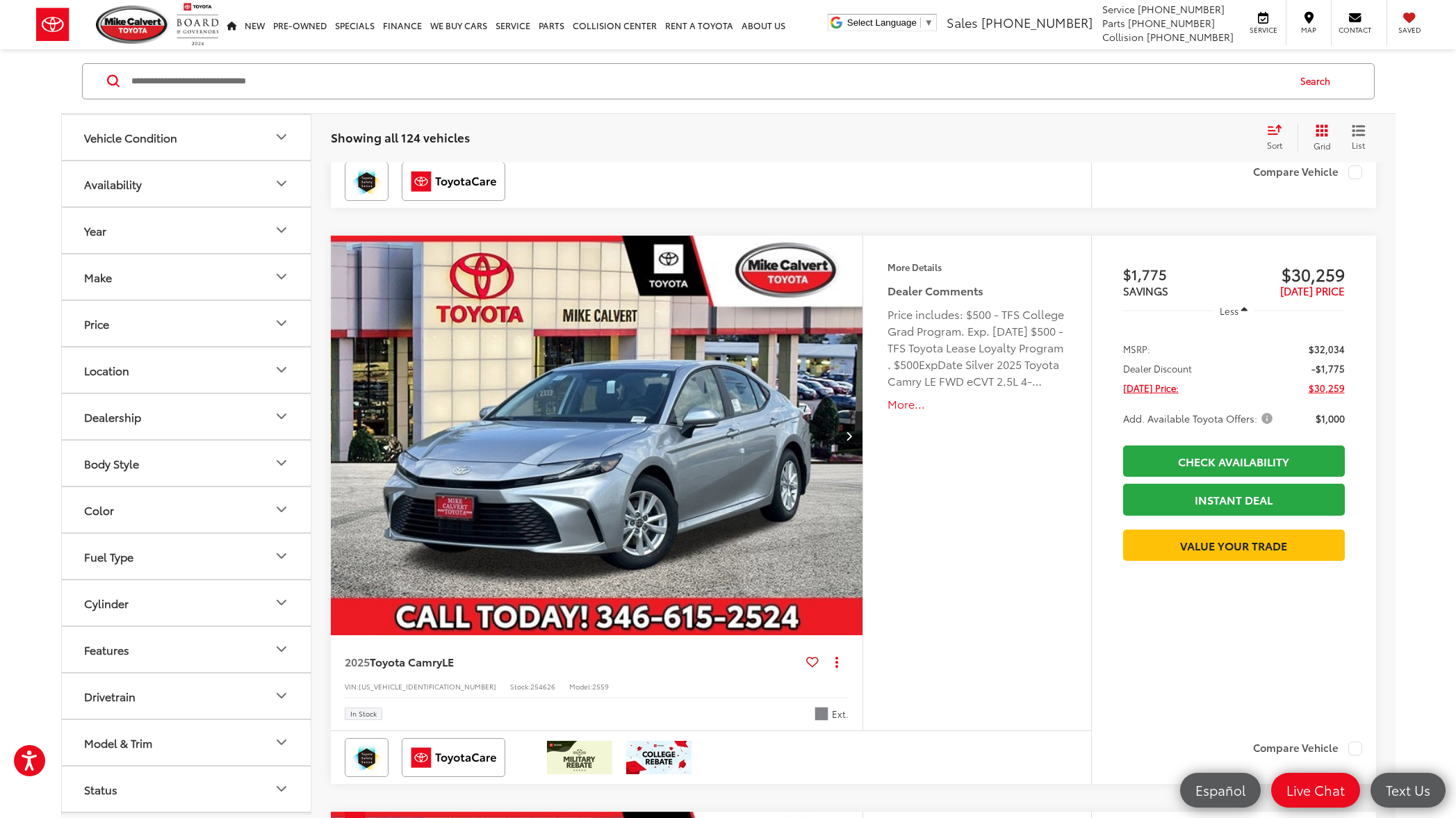
click at [1168, 421] on span "Add. Available Toyota Offers:" at bounding box center [1199, 418] width 152 height 14
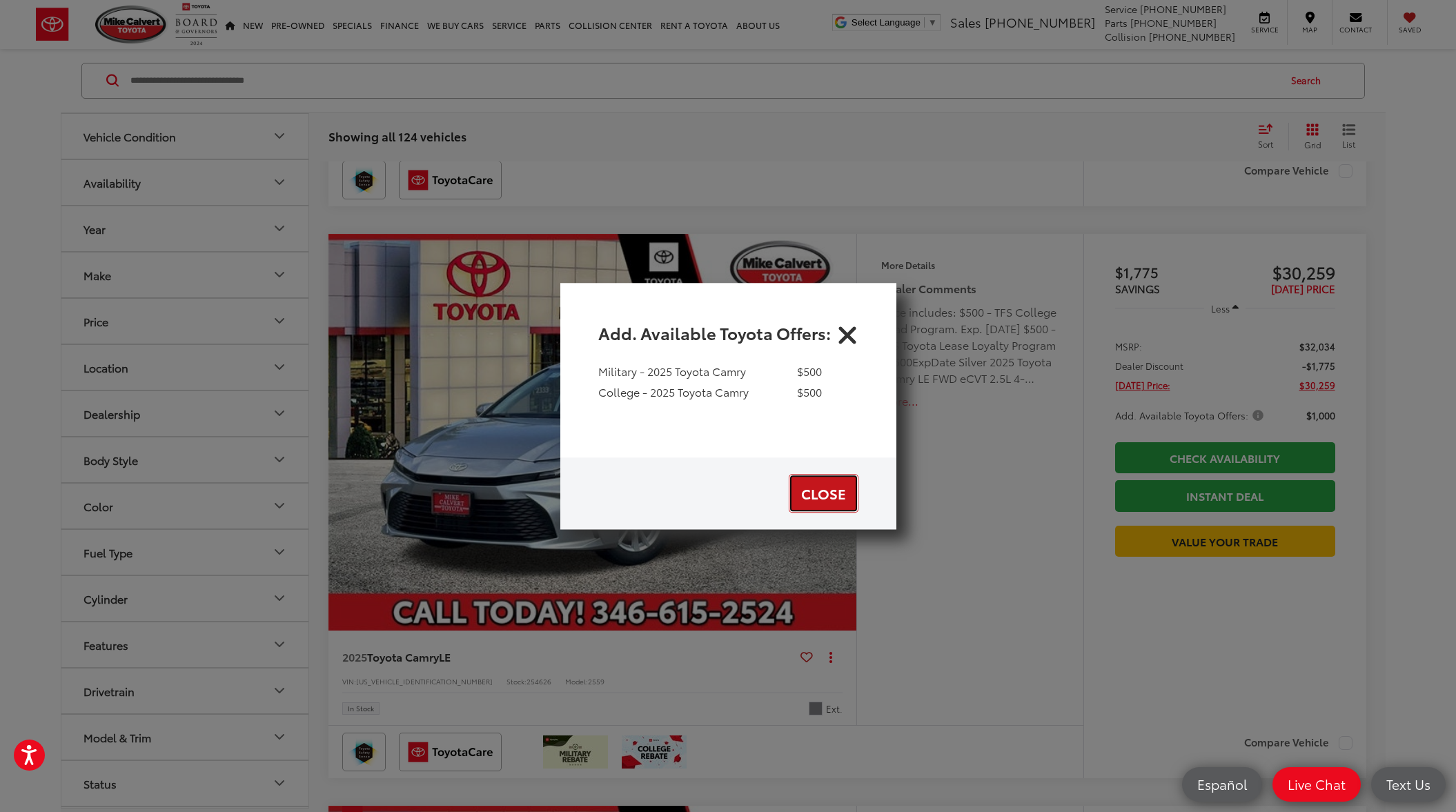
click at [824, 498] on button "Close" at bounding box center [823, 493] width 70 height 39
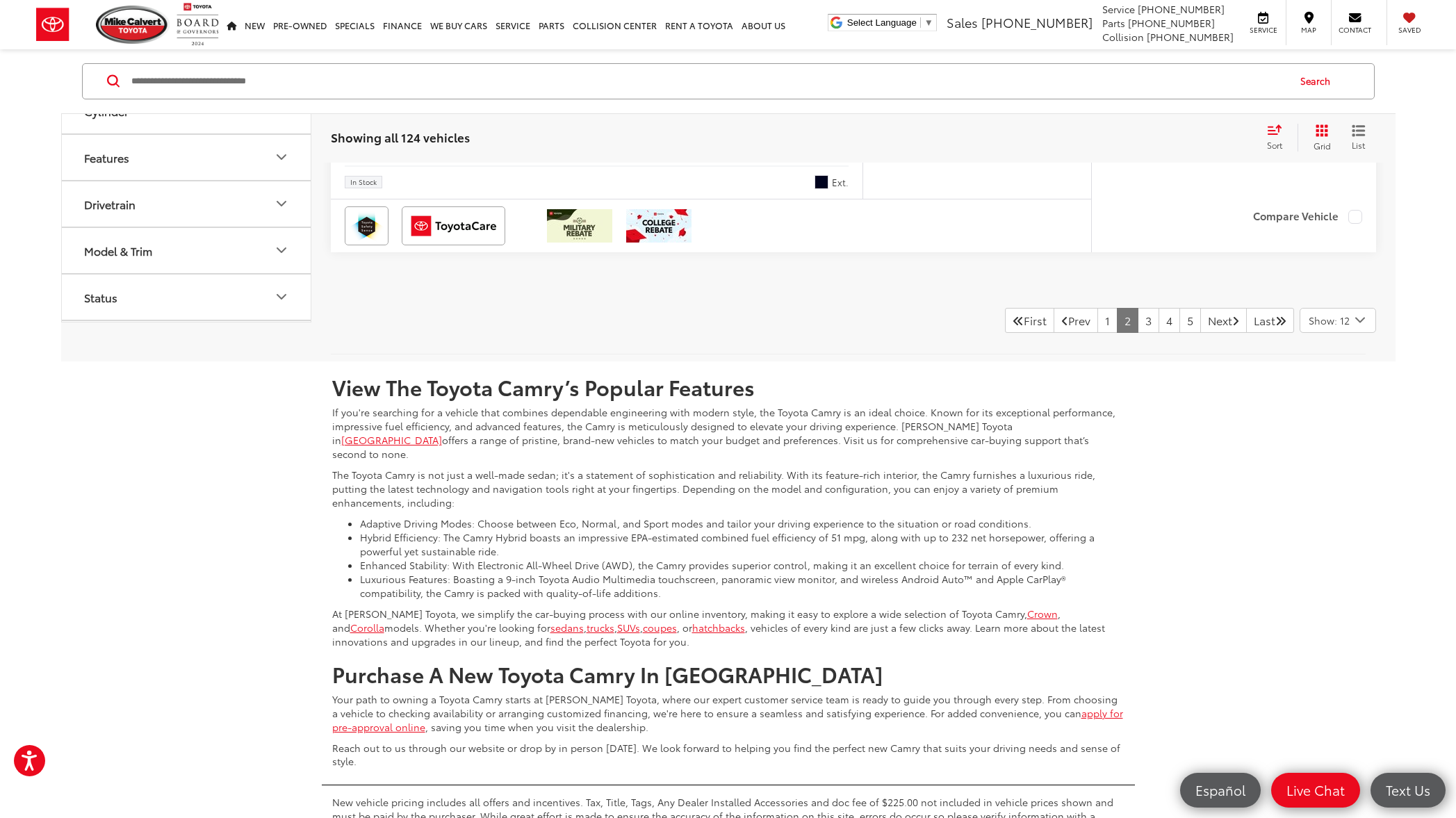
scroll to position [6987, 0]
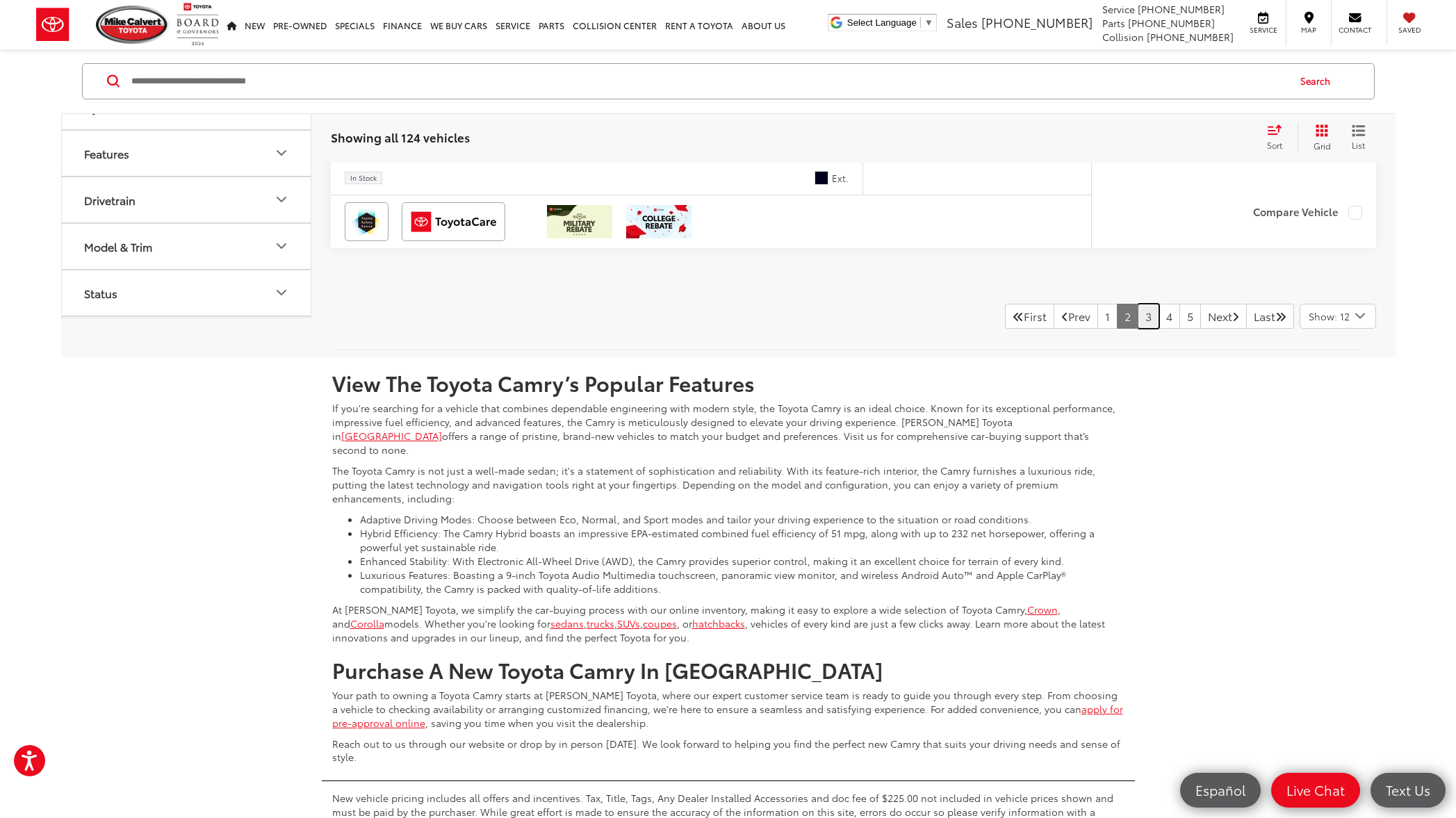
click at [1138, 317] on link "3" at bounding box center [1148, 316] width 22 height 25
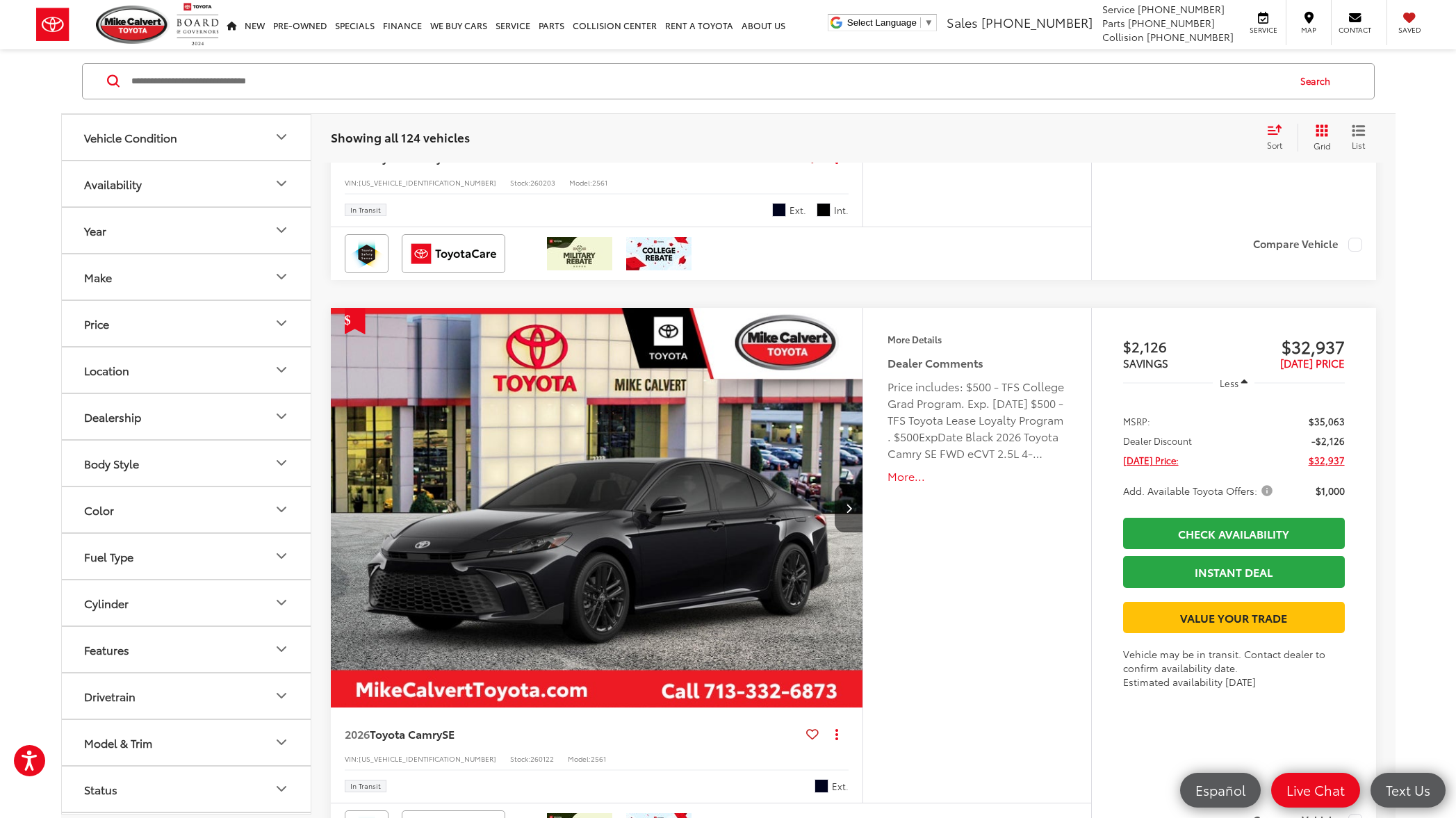
scroll to position [6696, 0]
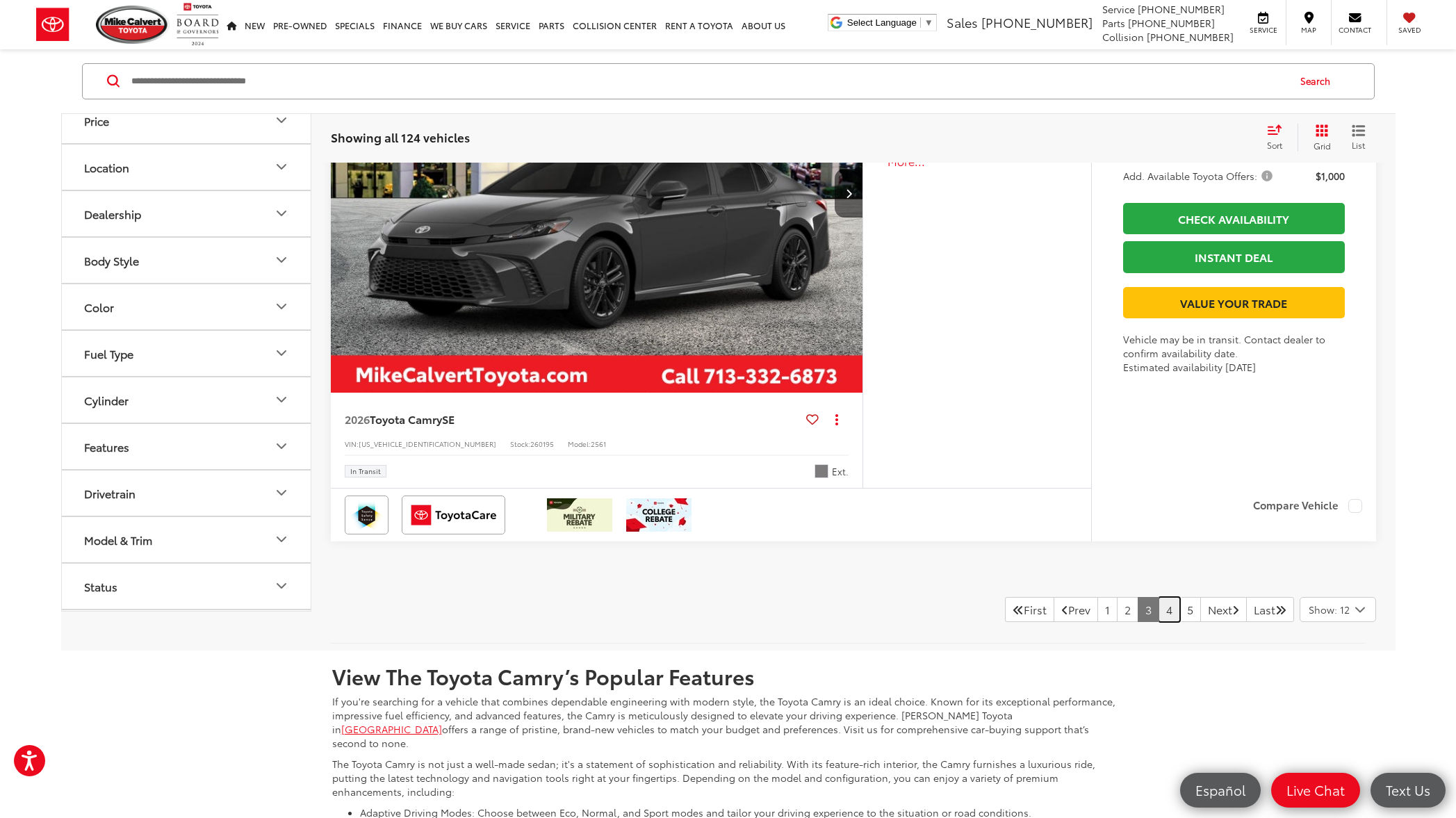
click at [1158, 611] on link "4" at bounding box center [1169, 609] width 22 height 25
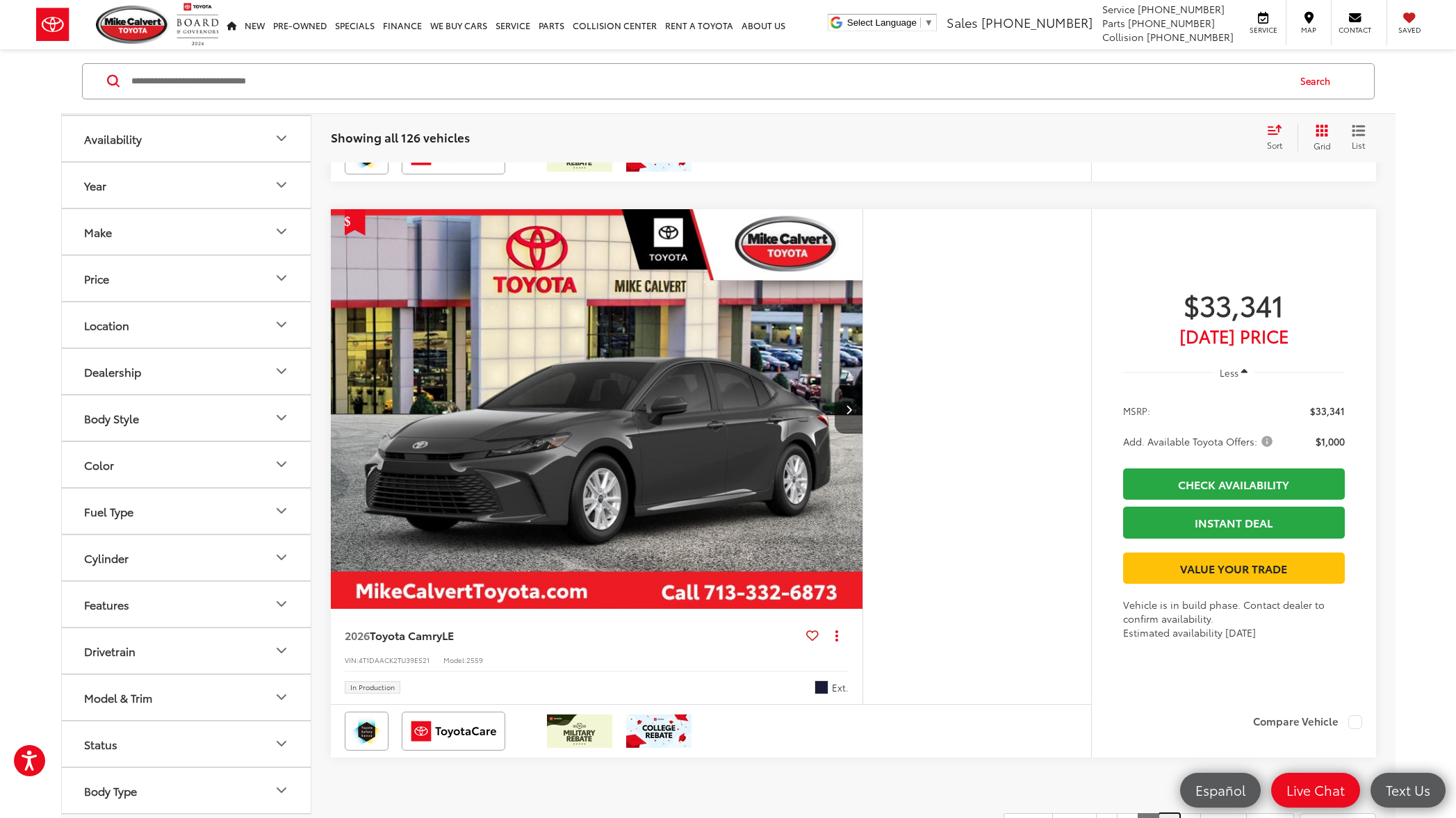
scroll to position [7119, 0]
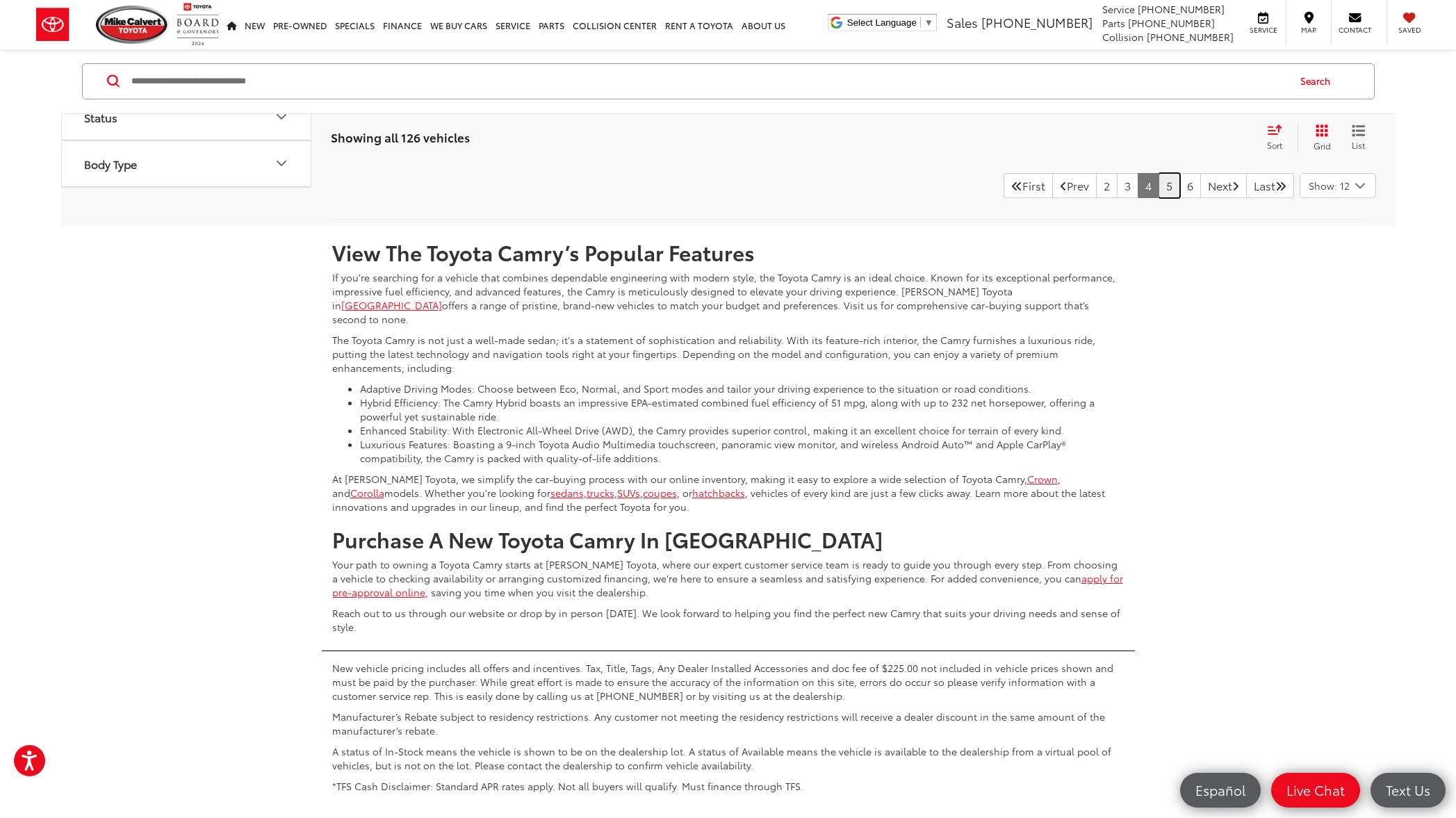
click at [1158, 198] on link "5" at bounding box center [1169, 185] width 22 height 25
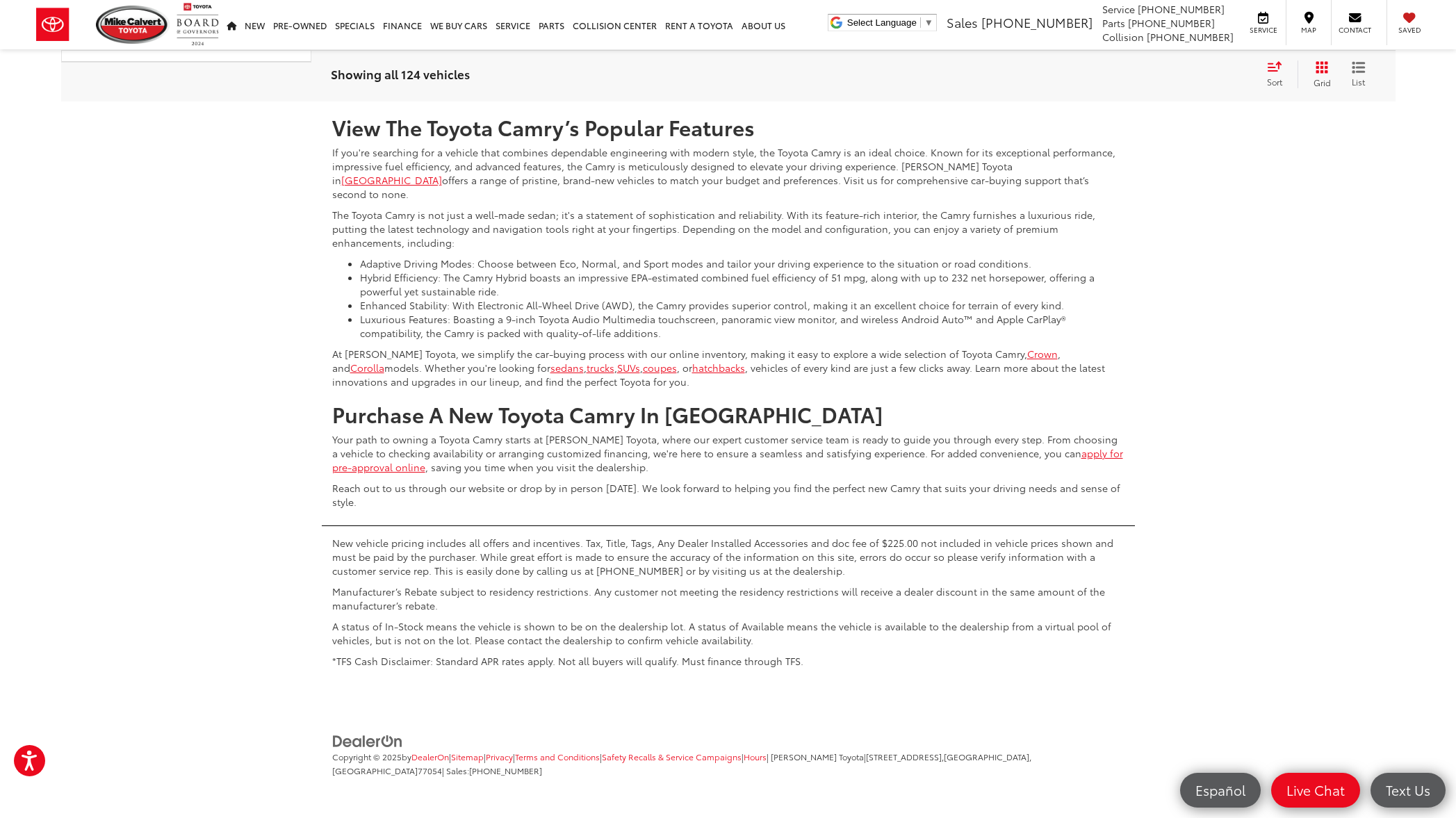
scroll to position [7353, 0]
click at [1158, 73] on link "6" at bounding box center [1169, 60] width 22 height 25
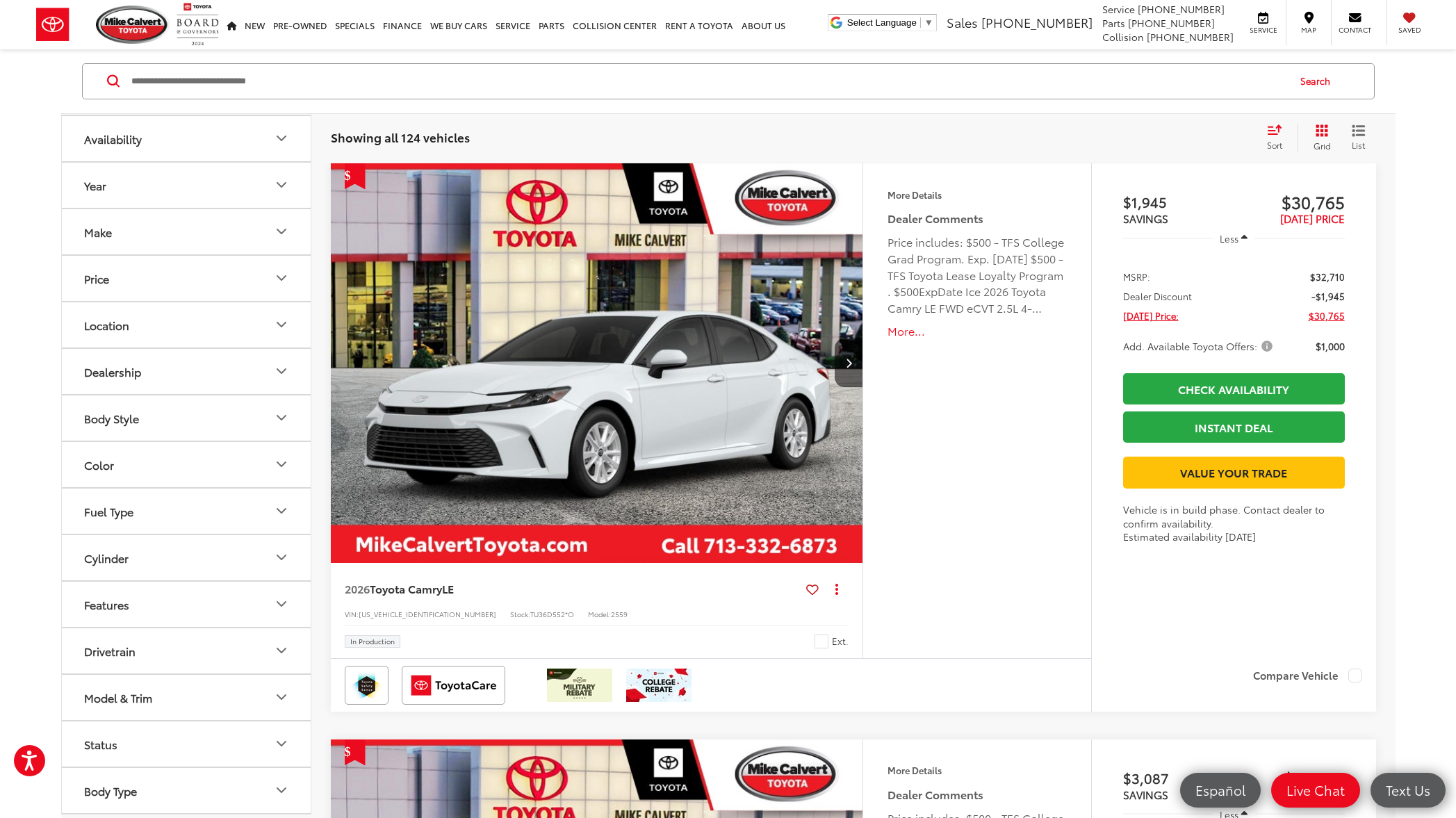
scroll to position [188, 0]
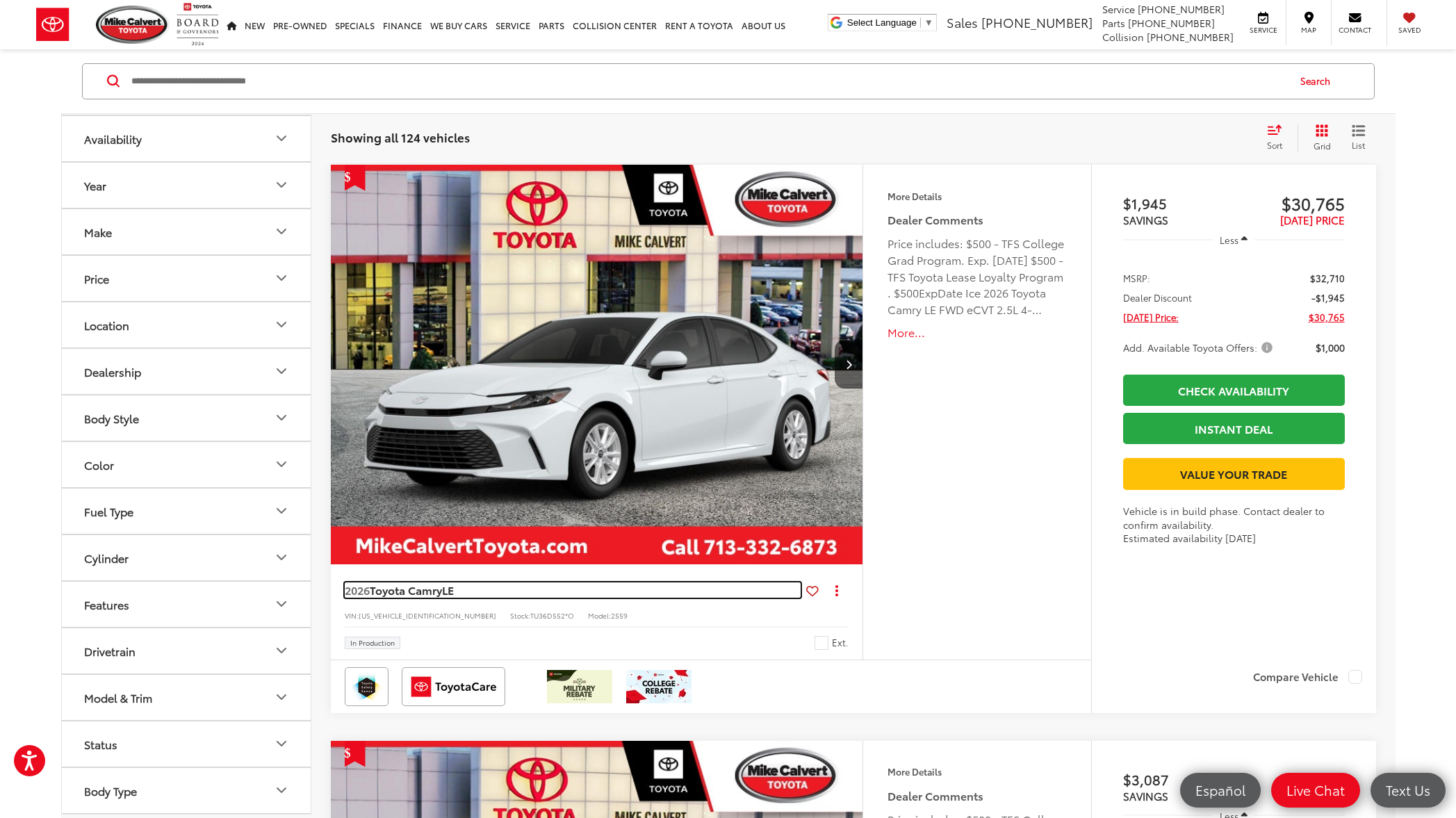
click at [448, 591] on span "LE" at bounding box center [448, 589] width 12 height 16
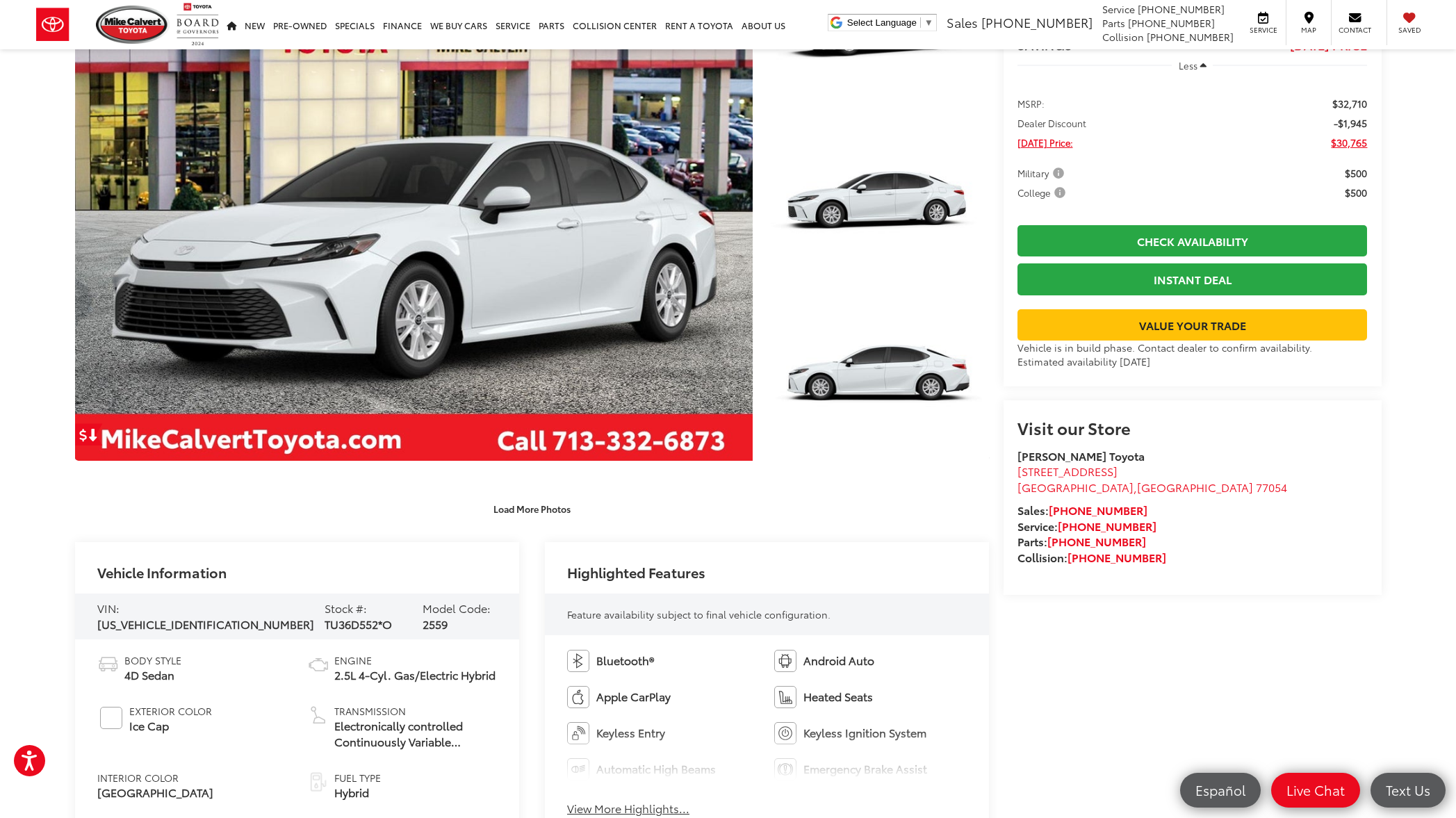
scroll to position [296, 0]
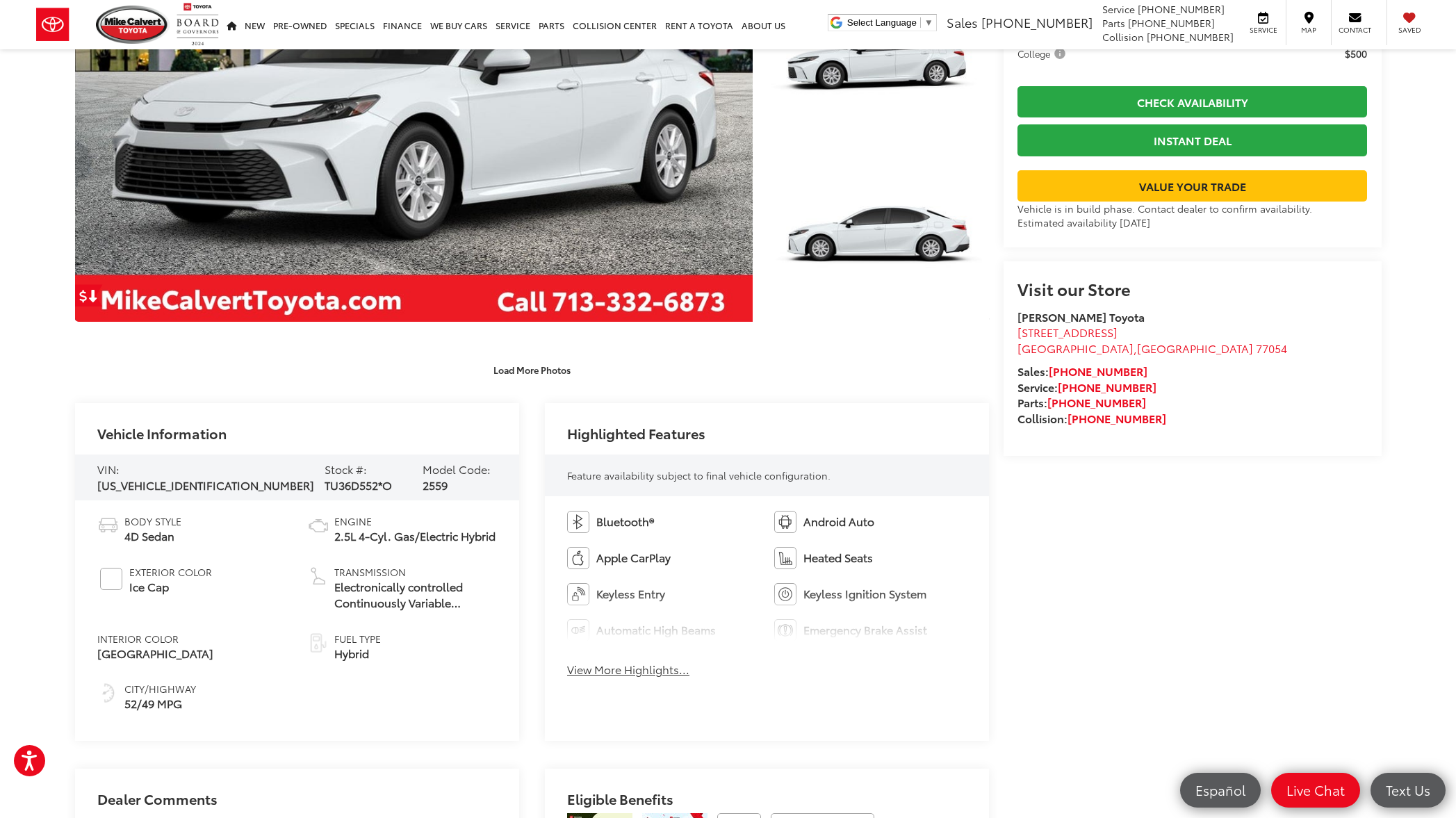
click at [650, 672] on button "View More Highlights..." at bounding box center [628, 669] width 122 height 16
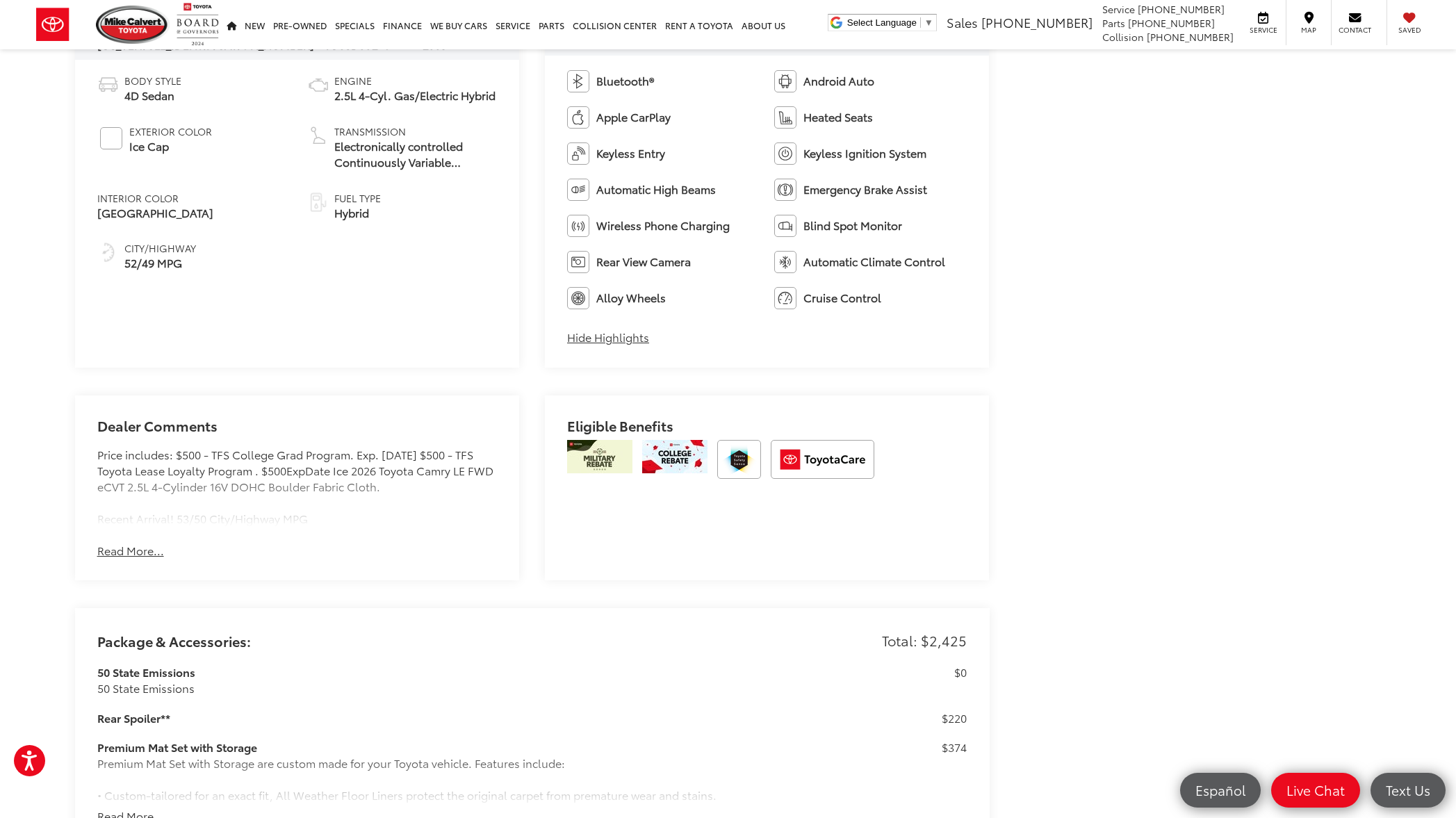
scroll to position [737, 0]
click at [143, 550] on button "Read More..." at bounding box center [130, 550] width 66 height 16
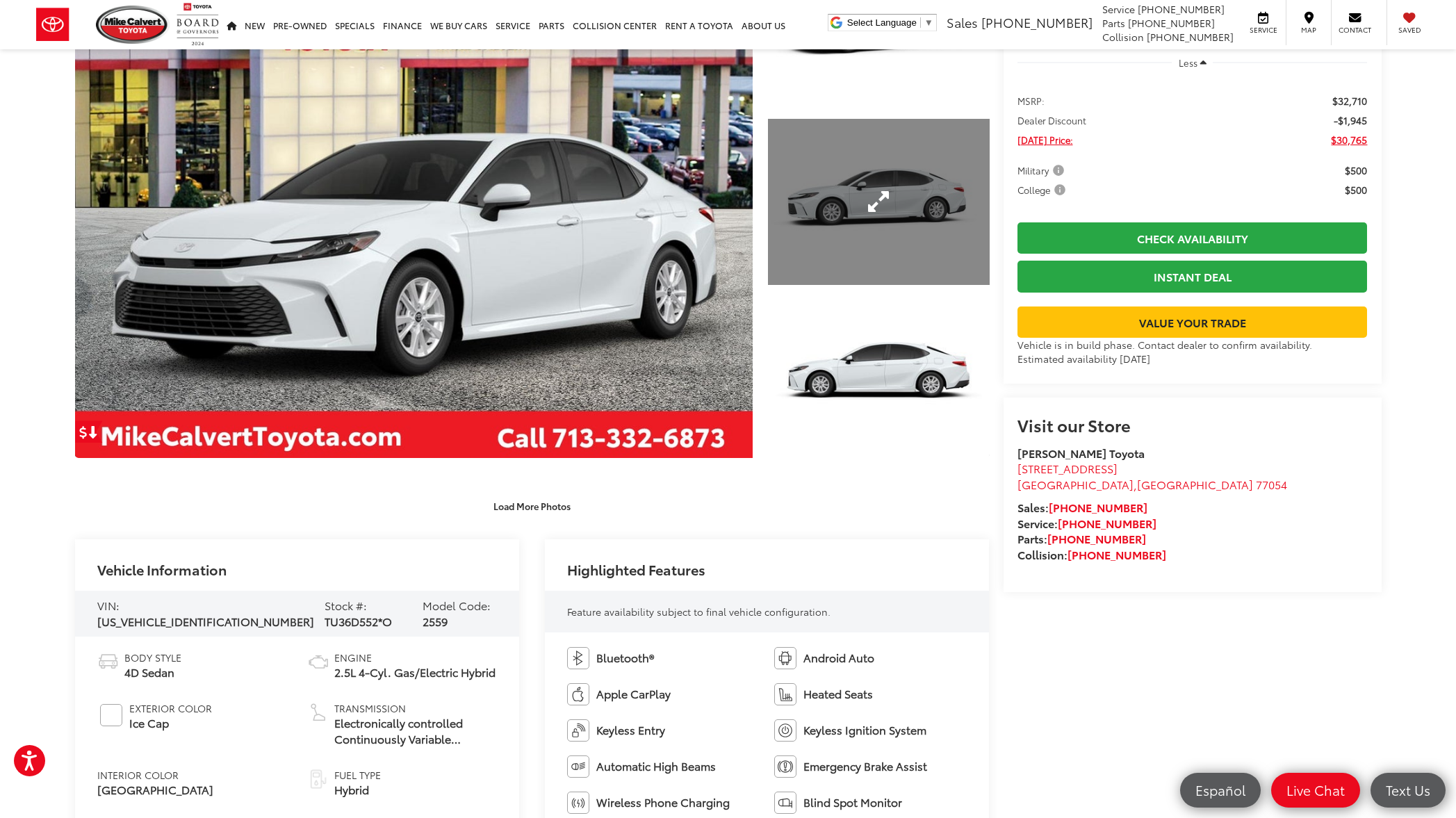
scroll to position [0, 0]
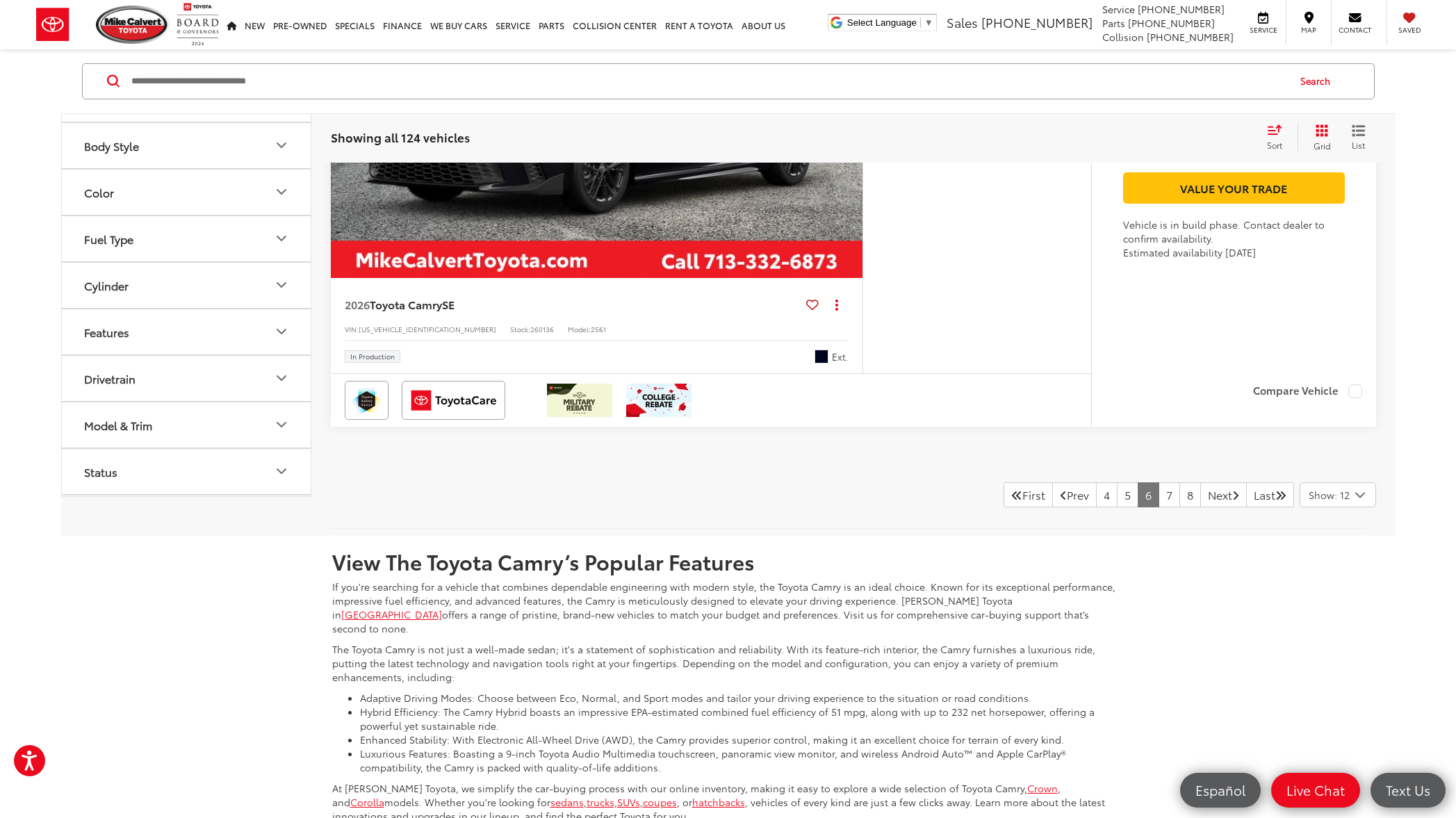
scroll to position [6974, 0]
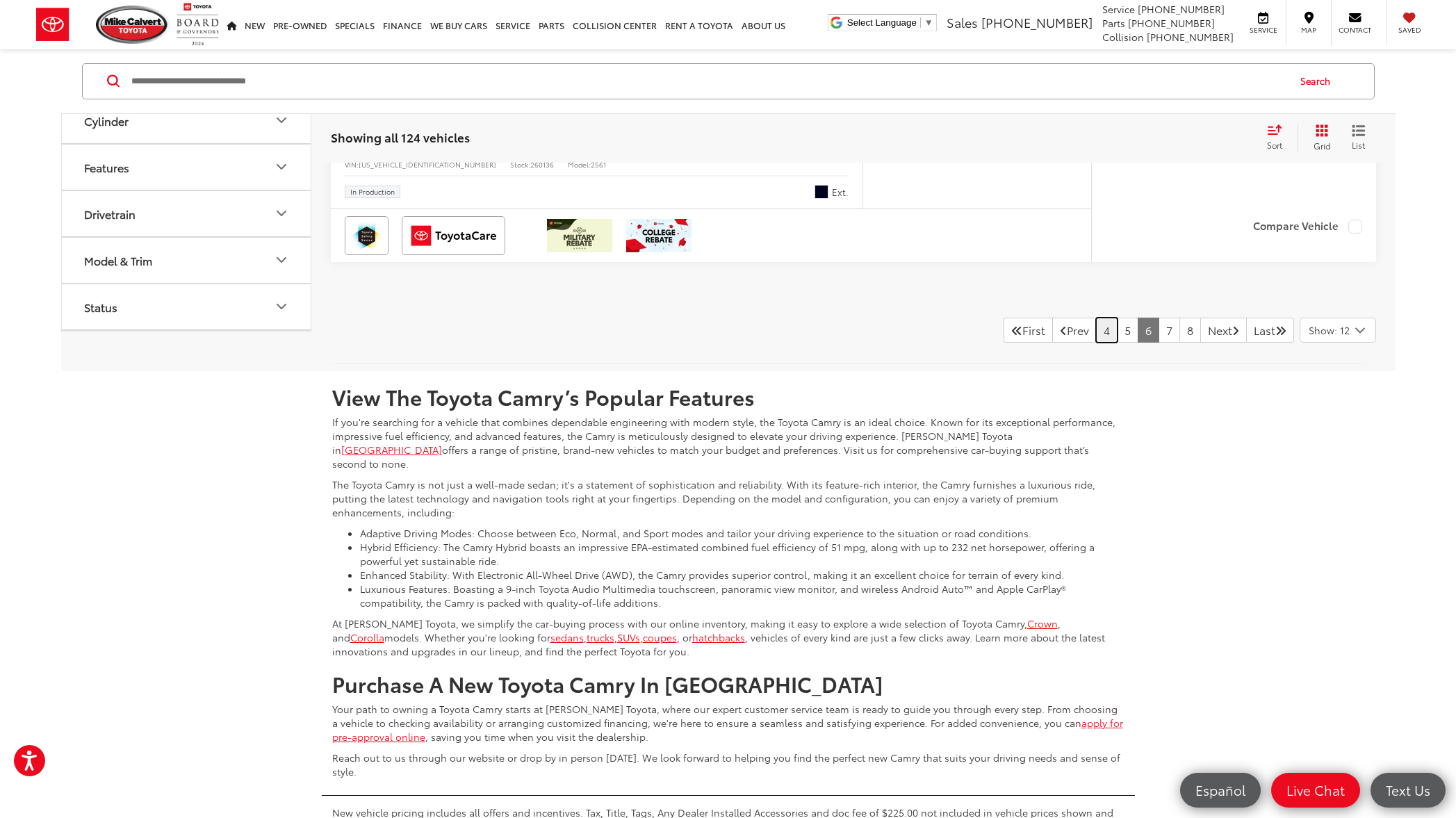
click at [1096, 342] on link "4" at bounding box center [1107, 329] width 22 height 25
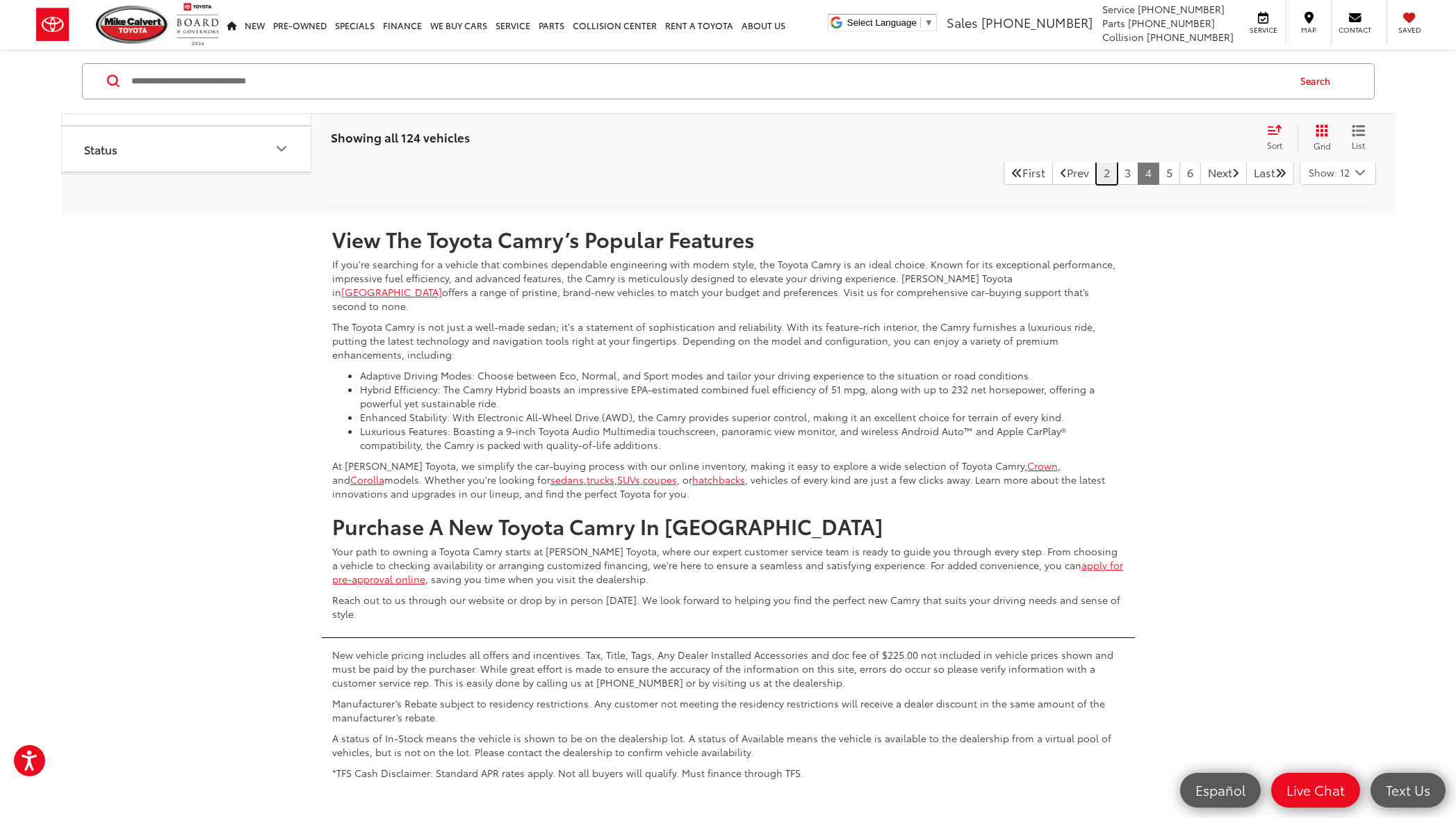
scroll to position [7284, 0]
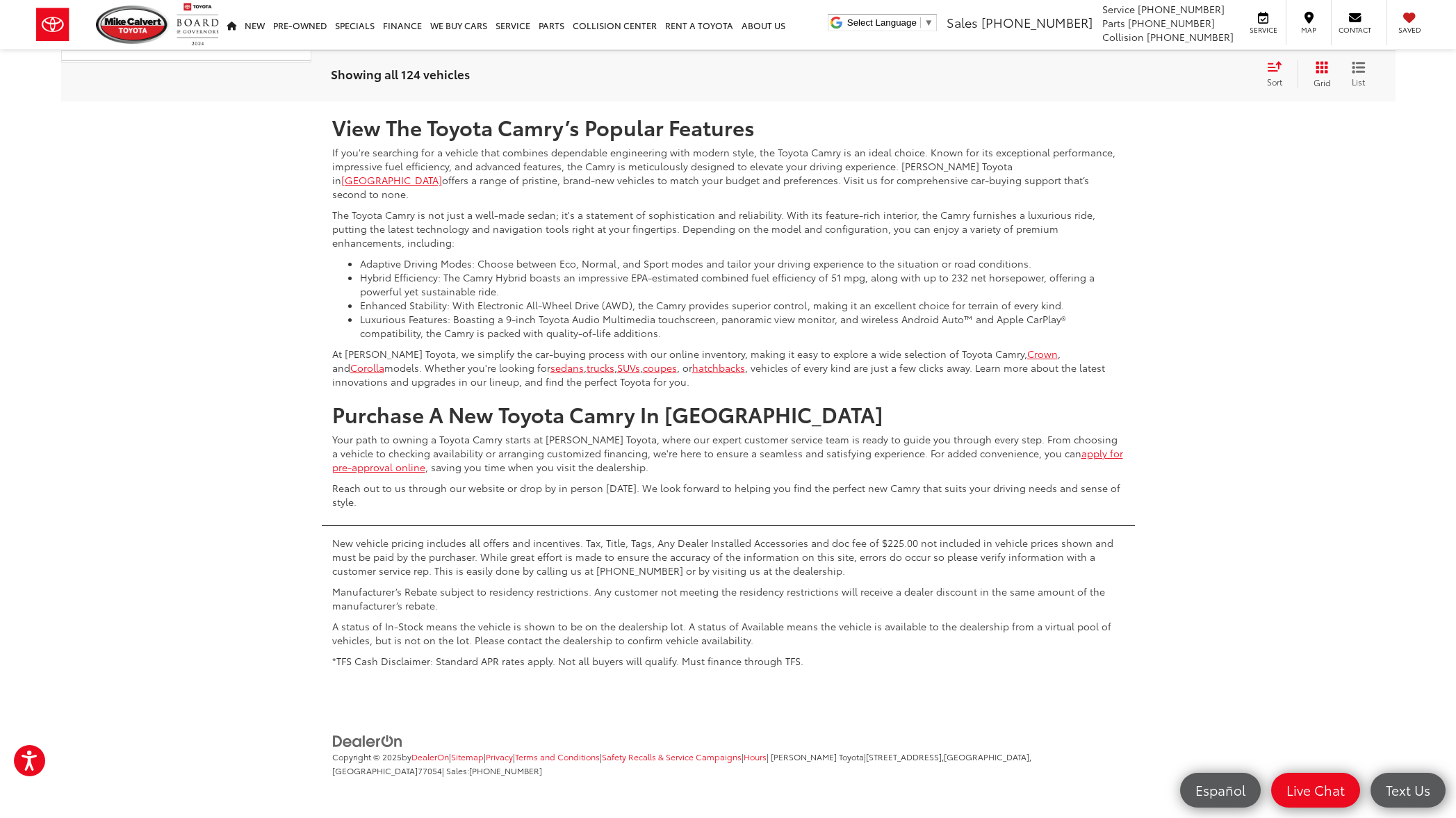
click at [1117, 73] on link "3" at bounding box center [1127, 60] width 22 height 25
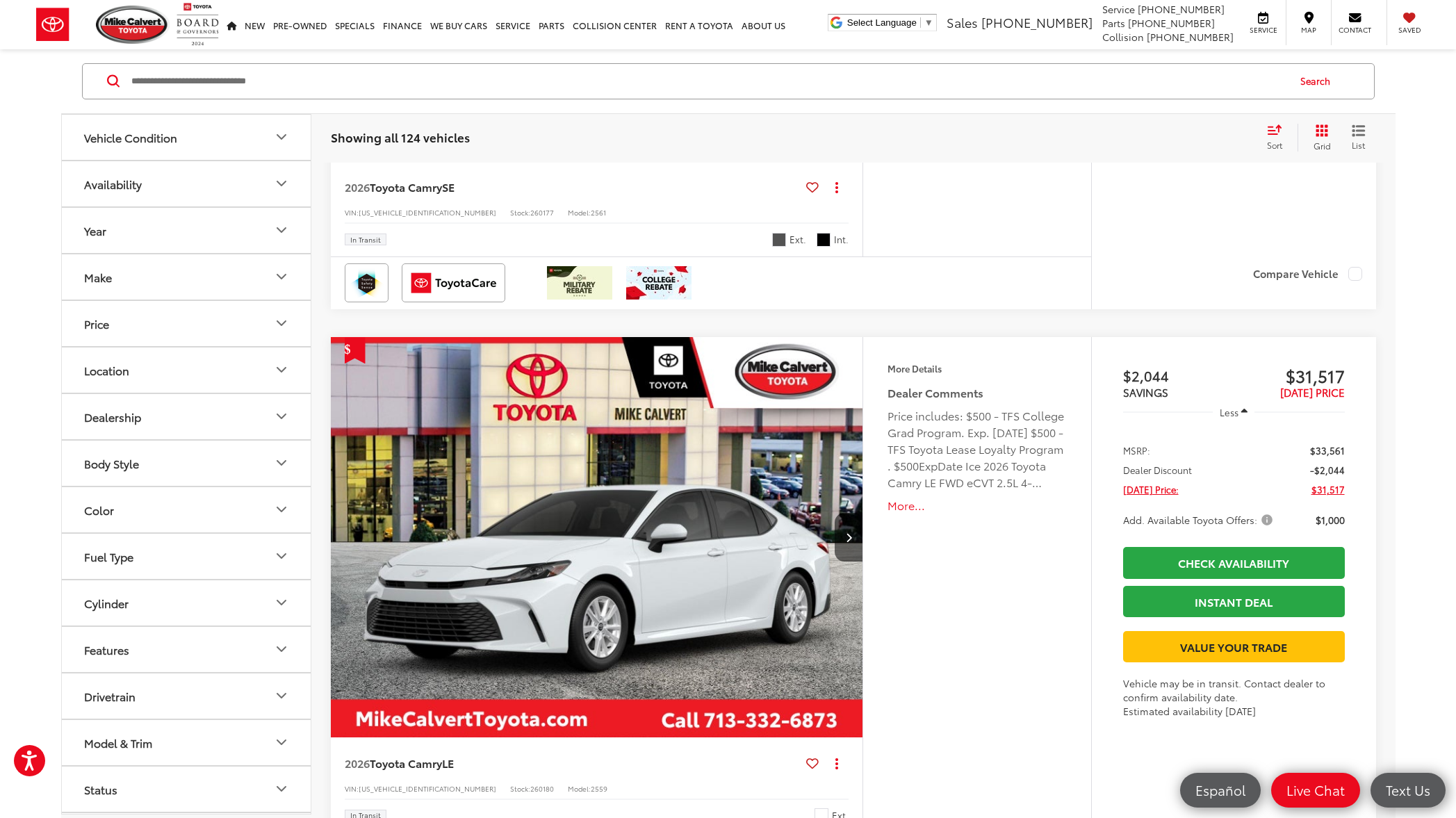
scroll to position [2563, 0]
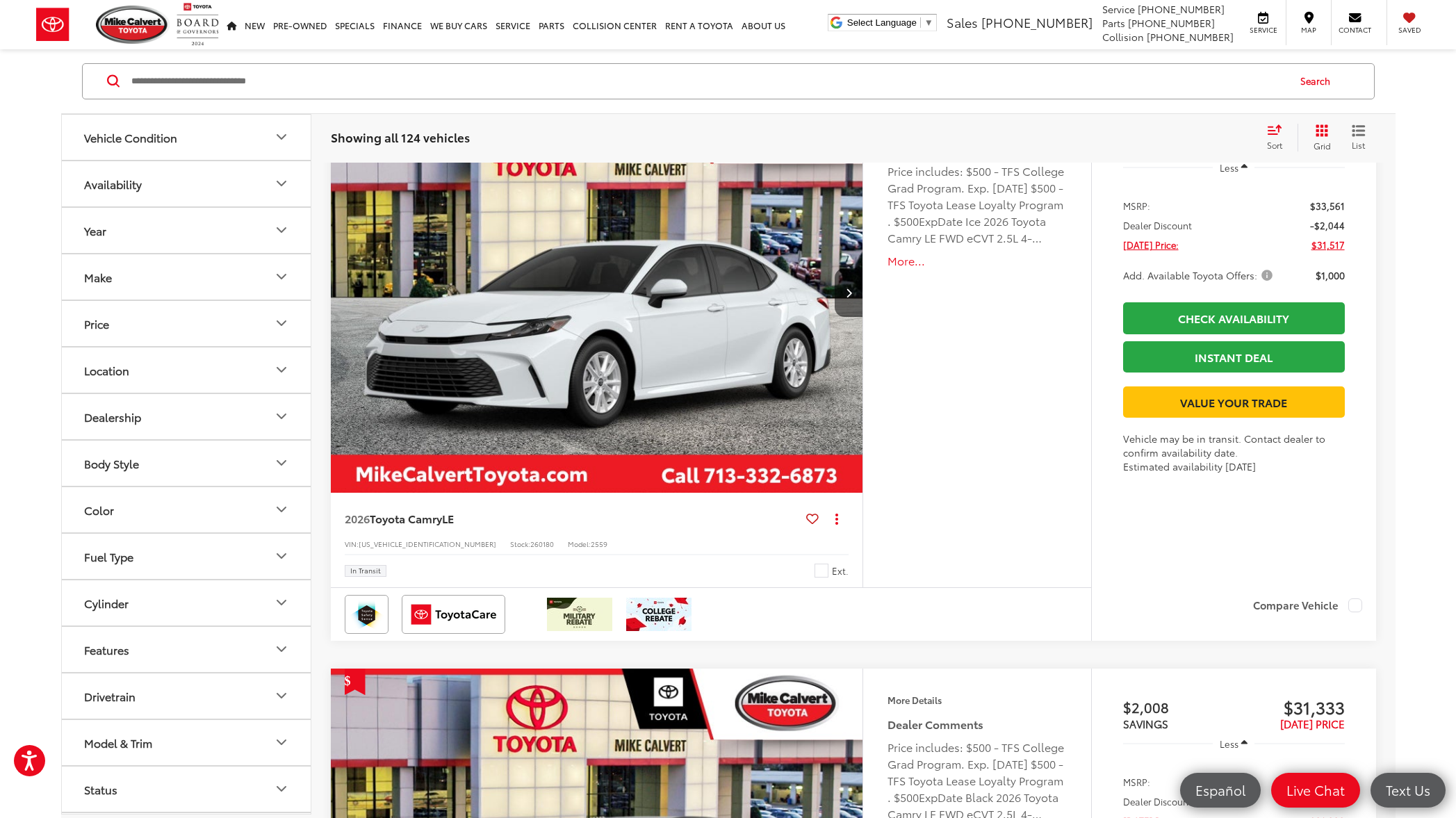
click at [903, 262] on button "More..." at bounding box center [976, 260] width 179 height 16
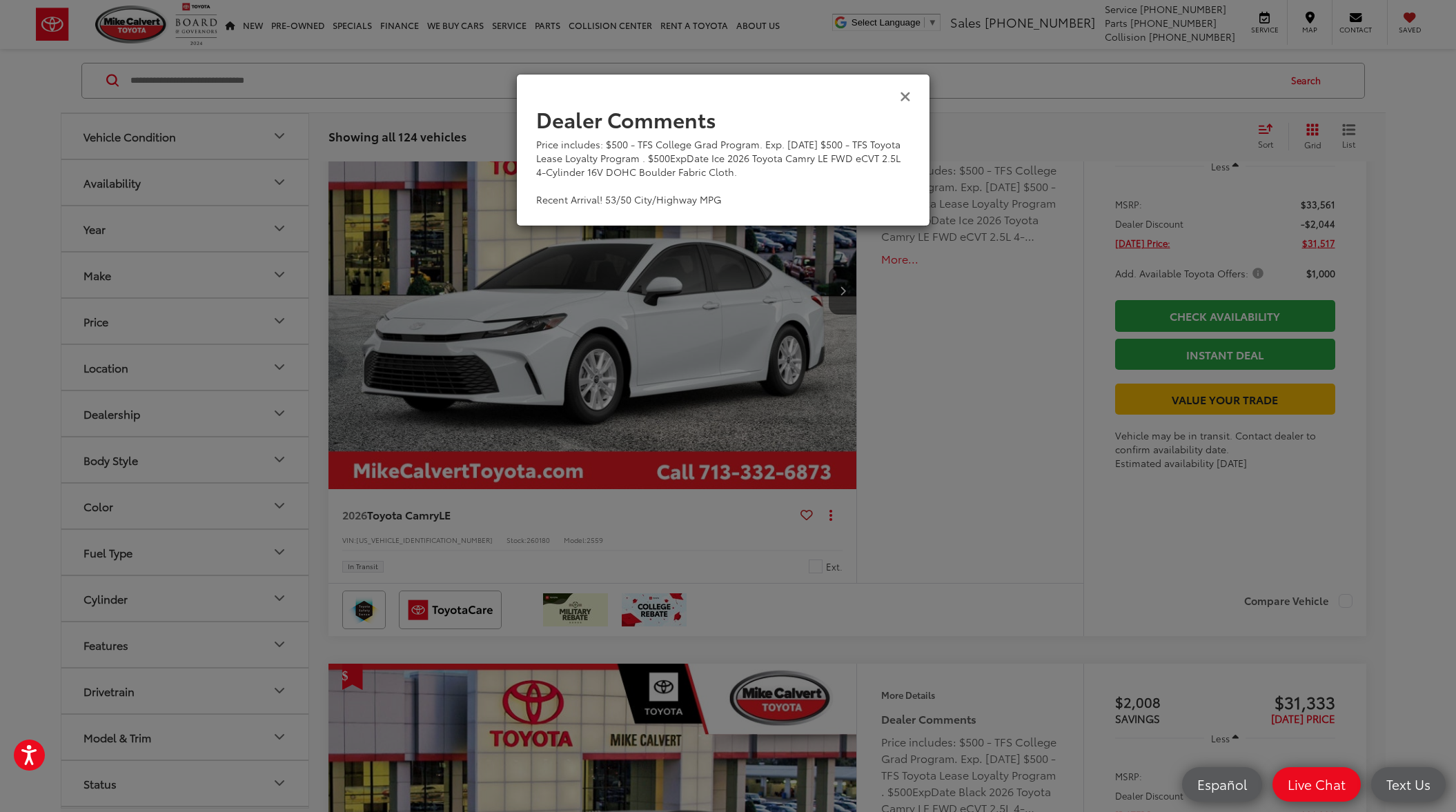
click at [907, 94] on icon "Close" at bounding box center [905, 95] width 11 height 14
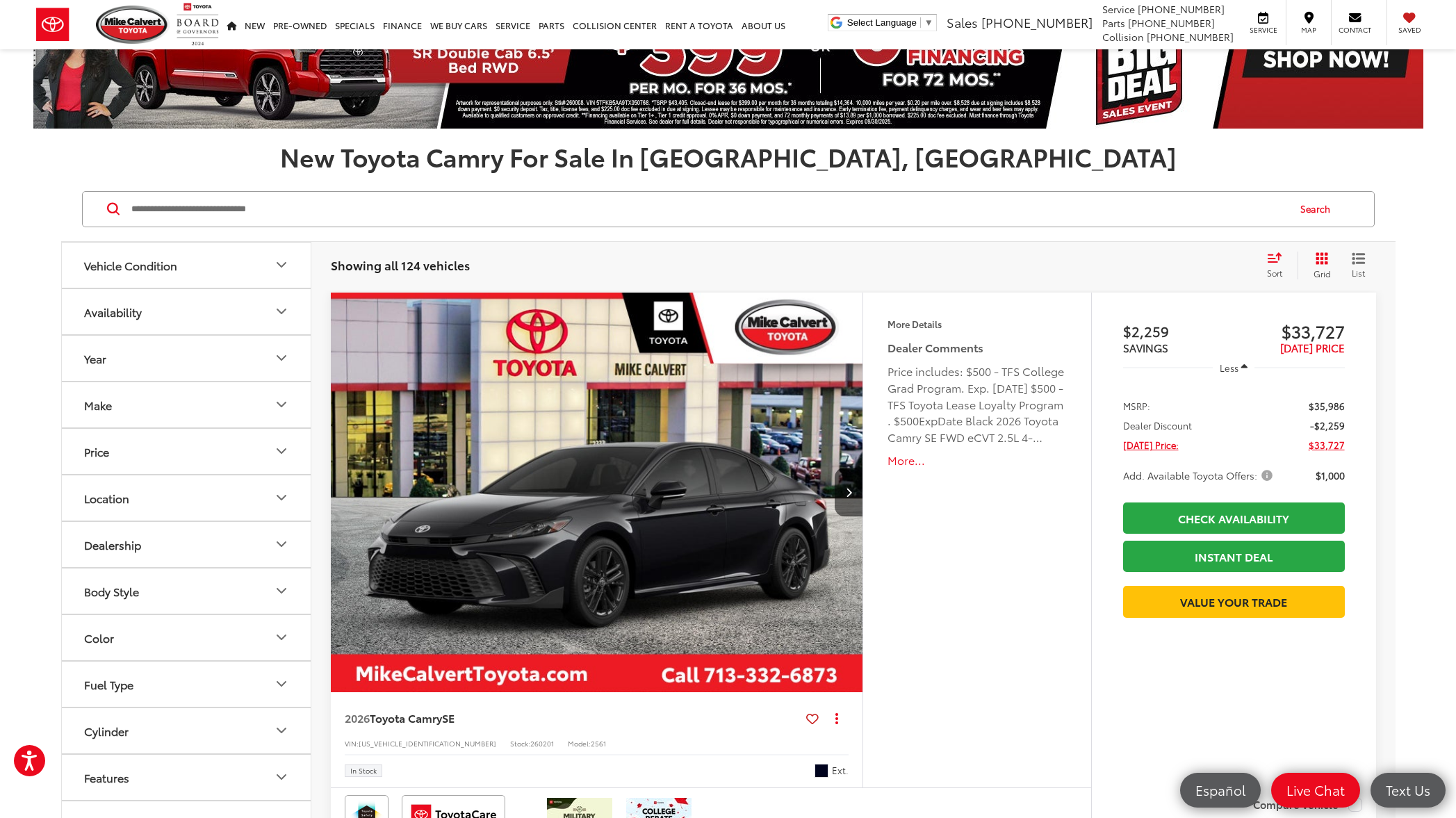
scroll to position [0, 0]
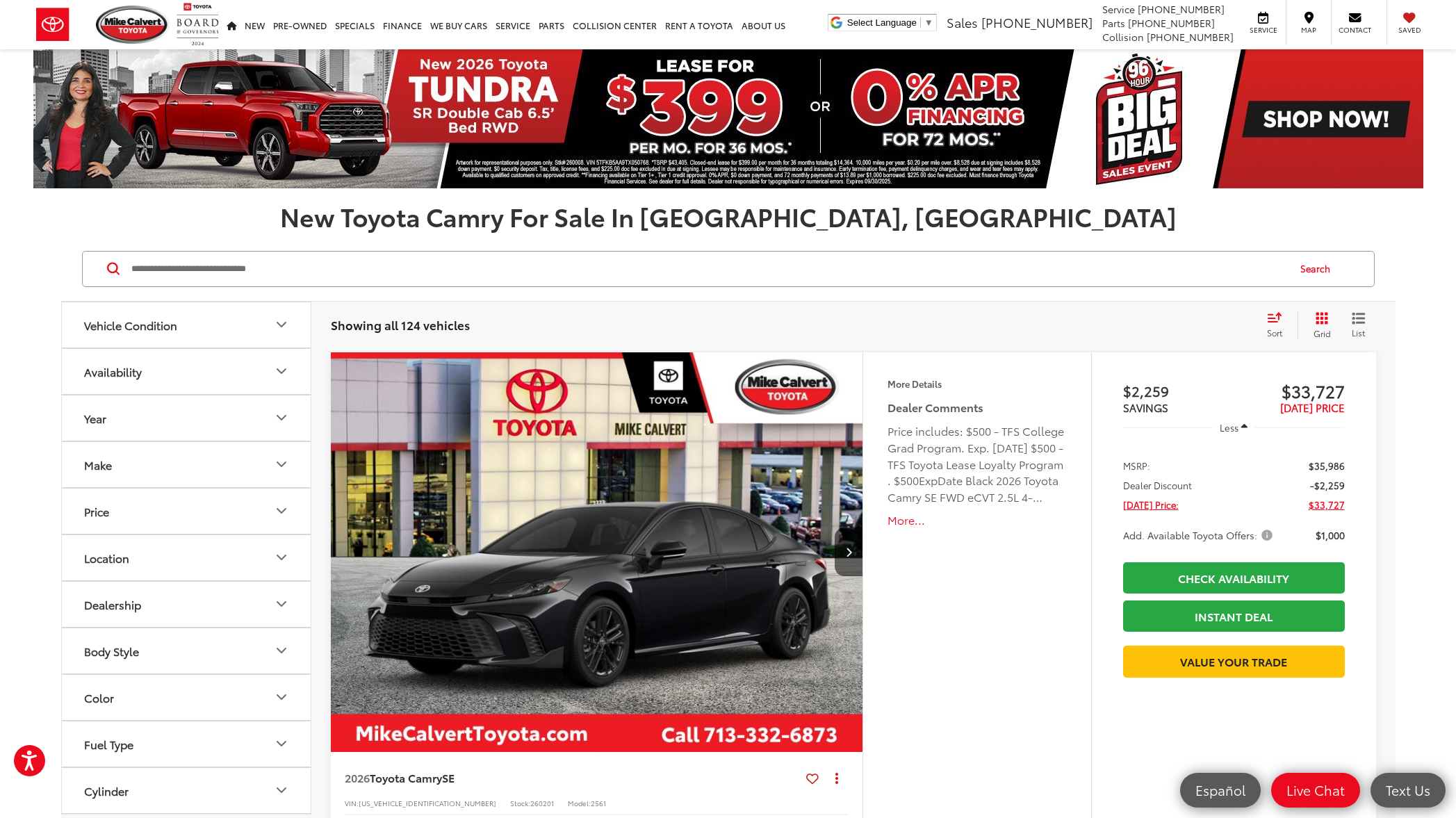
click at [718, 613] on img "2026 Toyota Camry SE 0" at bounding box center [597, 553] width 535 height 401
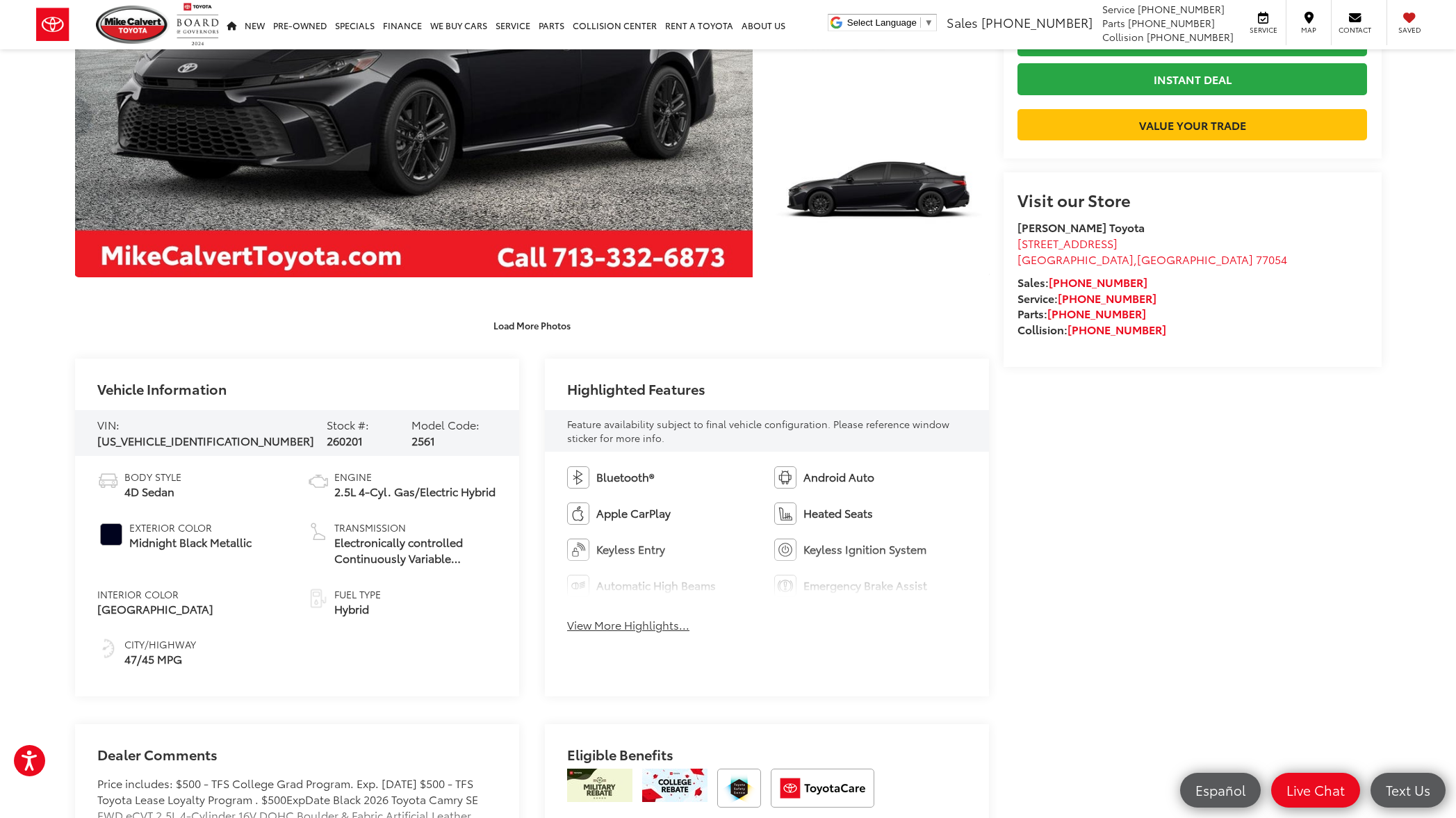
scroll to position [451, 0]
